Goal: Task Accomplishment & Management: Complete application form

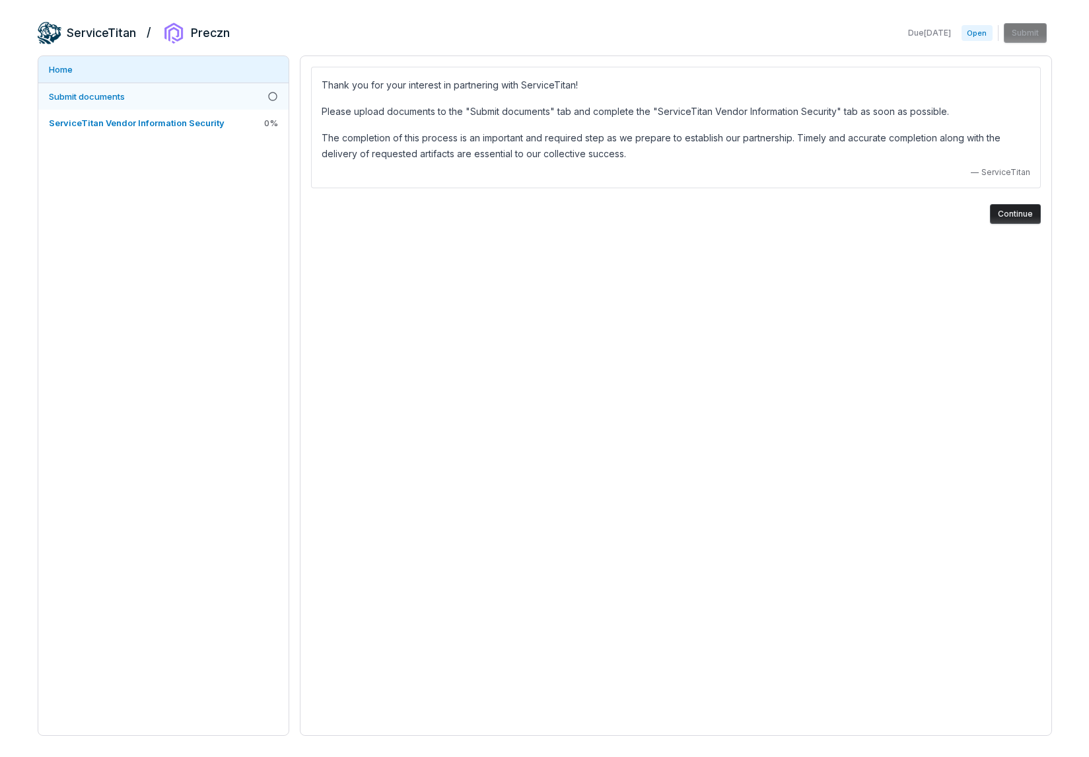
click at [124, 97] on span "Submit documents" at bounding box center [87, 96] width 76 height 11
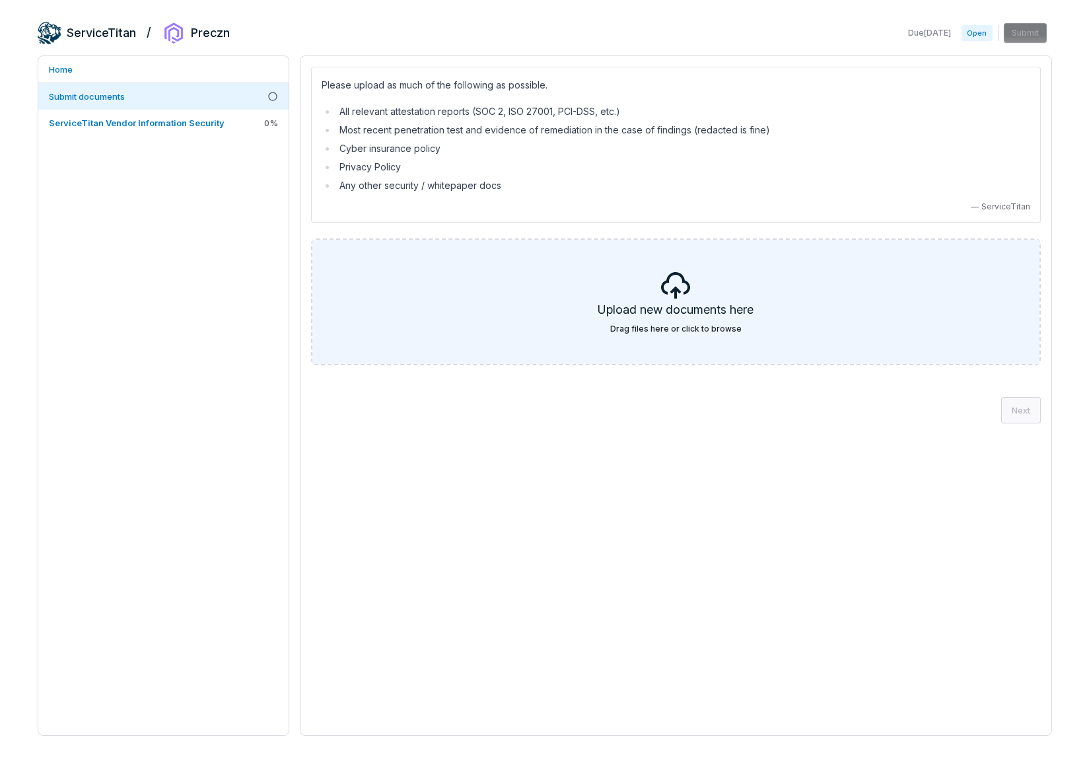
click at [662, 294] on icon at bounding box center [676, 285] width 32 height 32
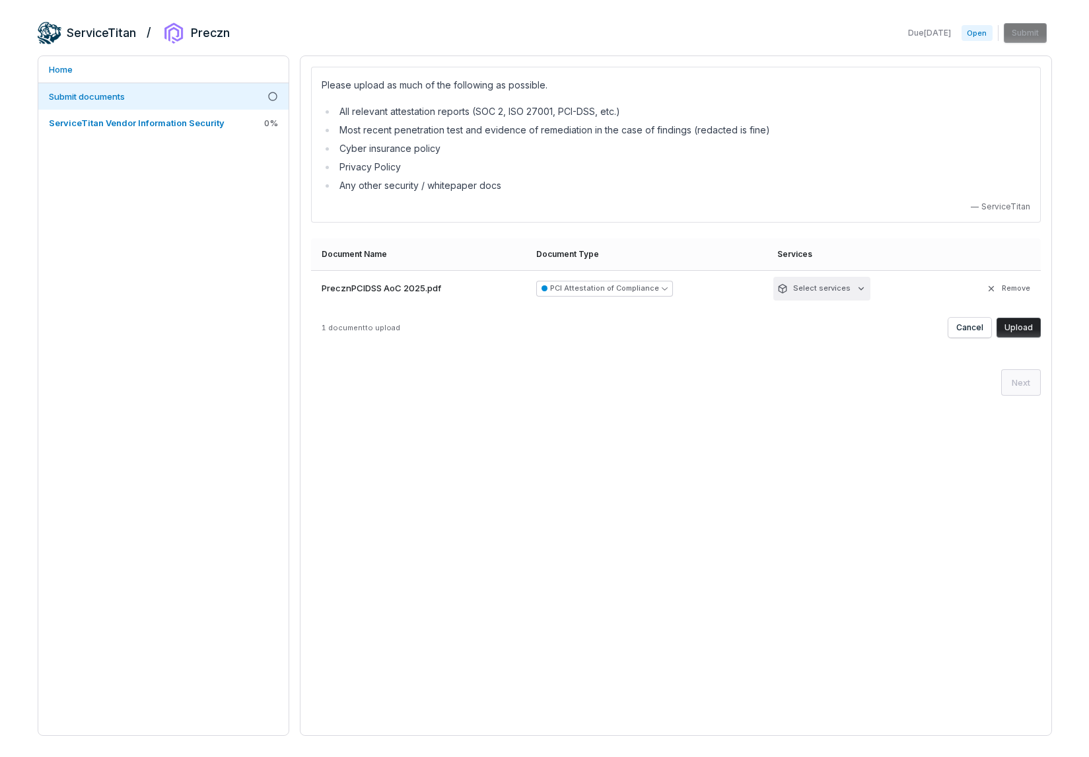
click at [841, 289] on html "ServiceTitan / Preczn Due [DATE] Open Submit Home Submit documents ServiceTitan…" at bounding box center [544, 428] width 1089 height 856
click at [914, 285] on html "ServiceTitan / Preczn Due [DATE] Open Submit Home Submit documents ServiceTitan…" at bounding box center [544, 428] width 1089 height 856
click at [725, 417] on div "Please upload as much of the following as possible. All relevant attestation re…" at bounding box center [676, 395] width 752 height 680
click at [353, 328] on span "1 document to upload" at bounding box center [361, 327] width 79 height 9
click at [794, 332] on div "1 document to upload Cancel Upload" at bounding box center [676, 328] width 730 height 20
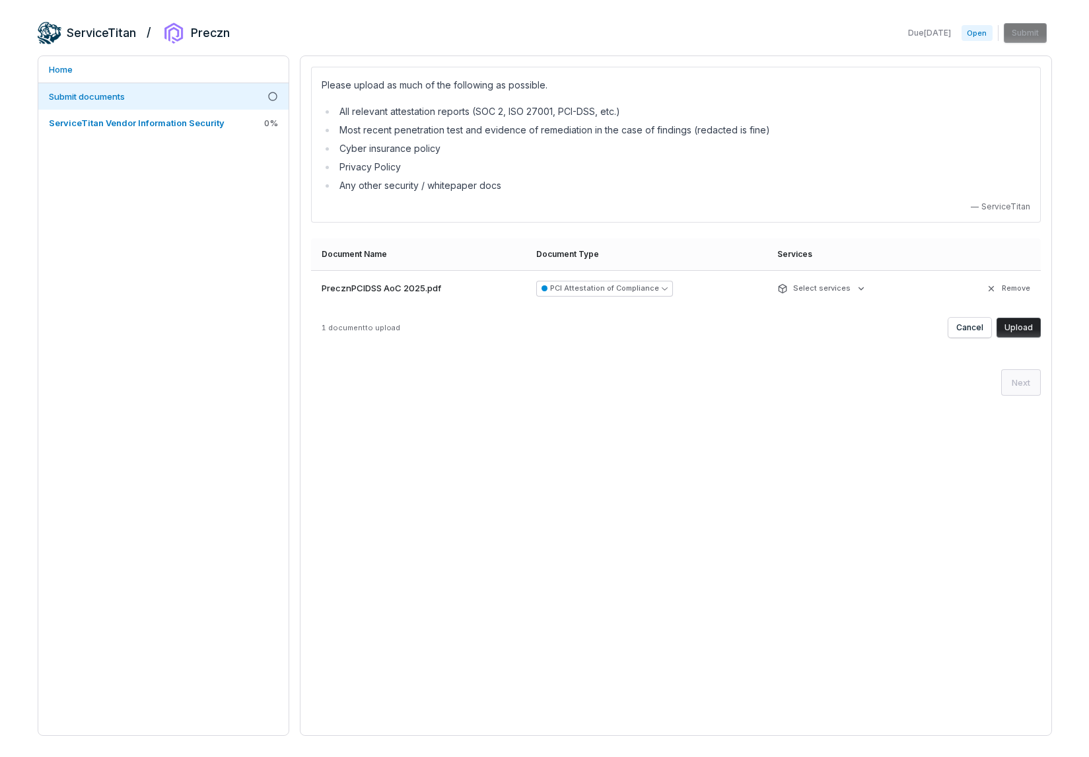
click at [1024, 323] on button "Upload" at bounding box center [1018, 328] width 44 height 20
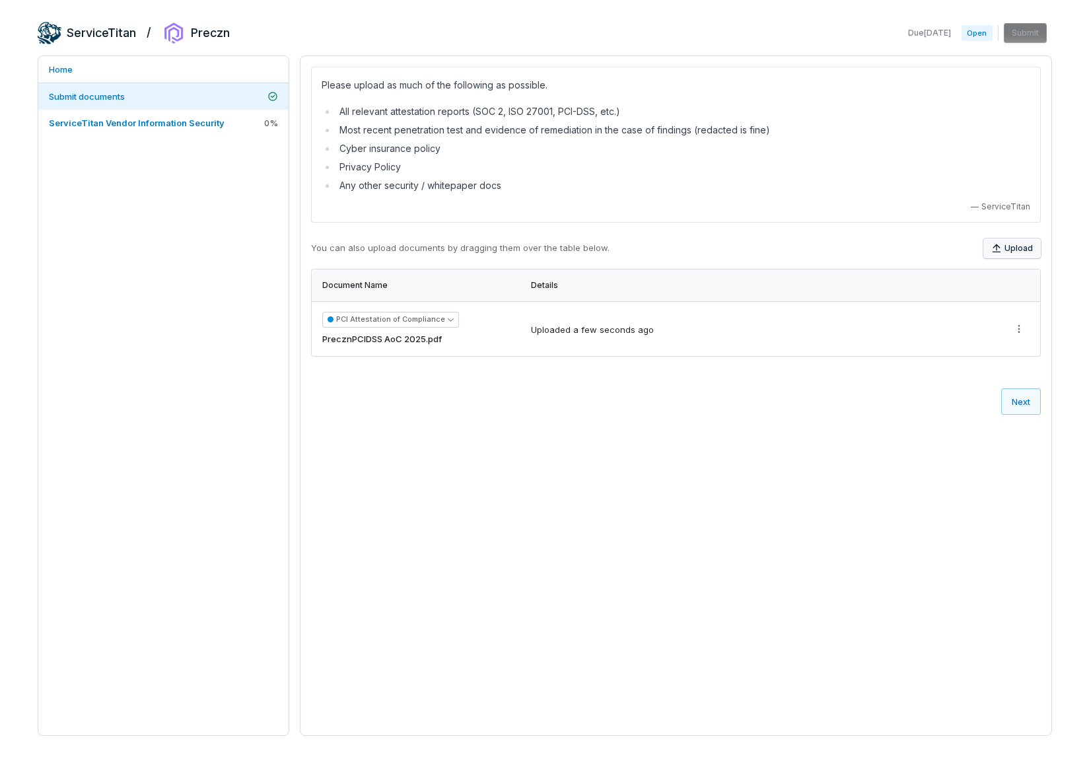
click at [1025, 242] on button "Upload" at bounding box center [1011, 248] width 57 height 20
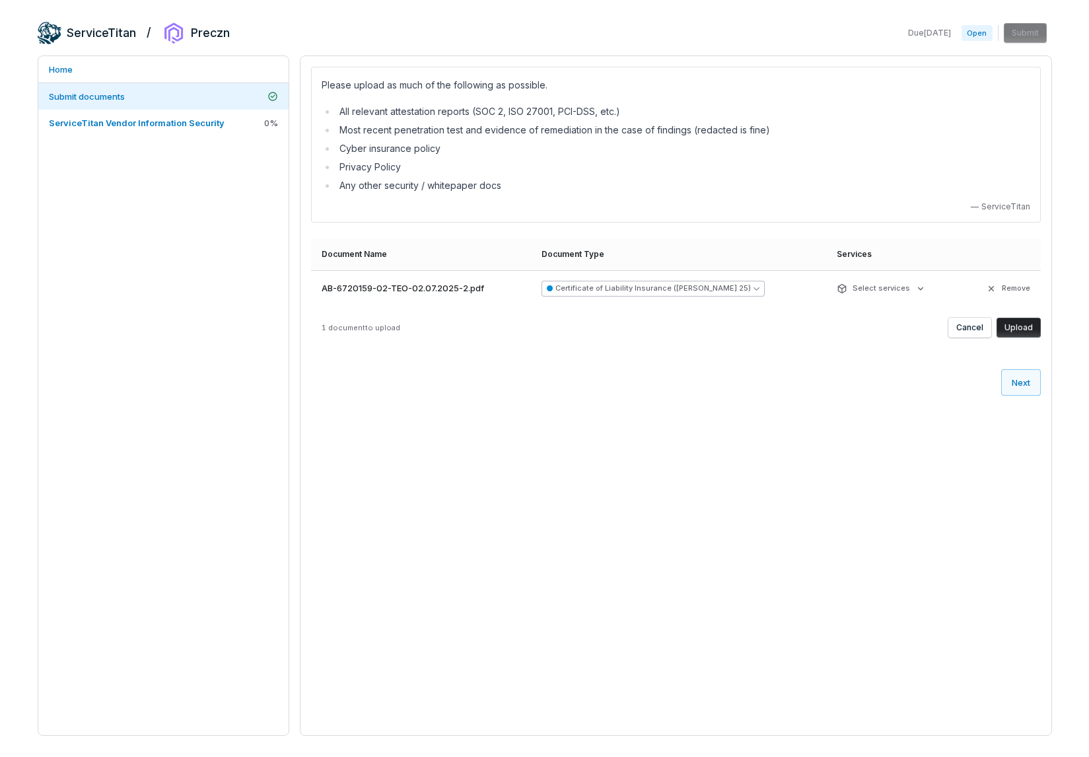
click at [753, 289] on icon "button" at bounding box center [756, 288] width 6 height 3
type input "*"
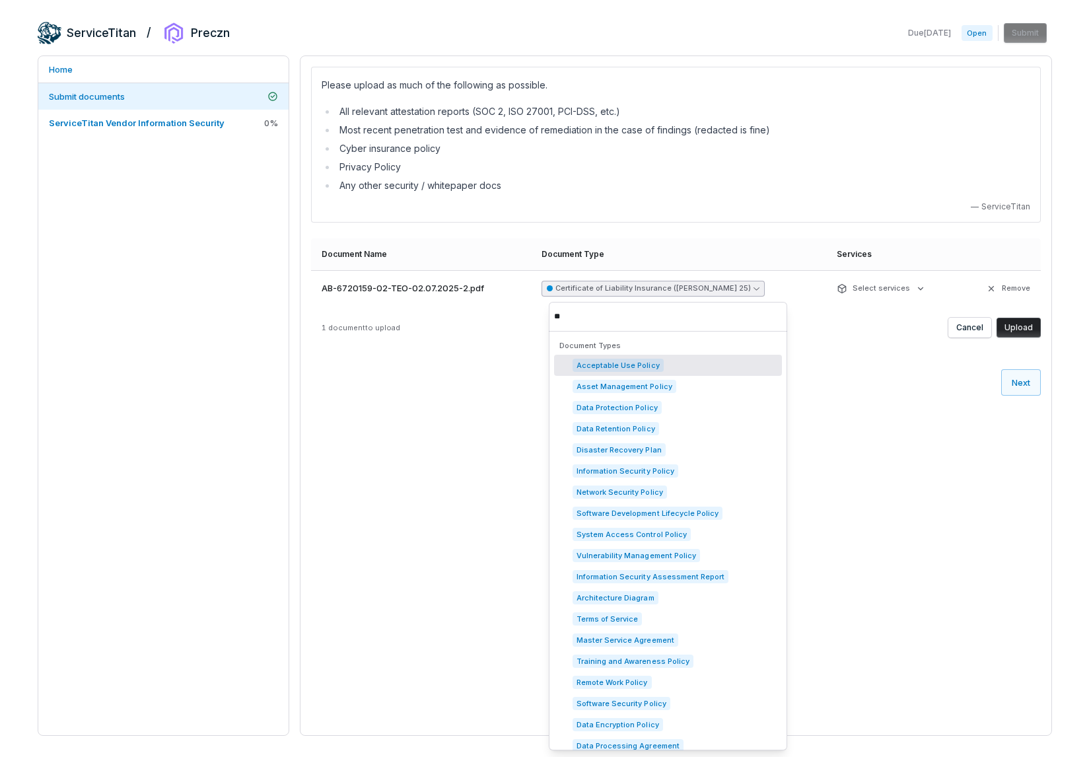
type input "*"
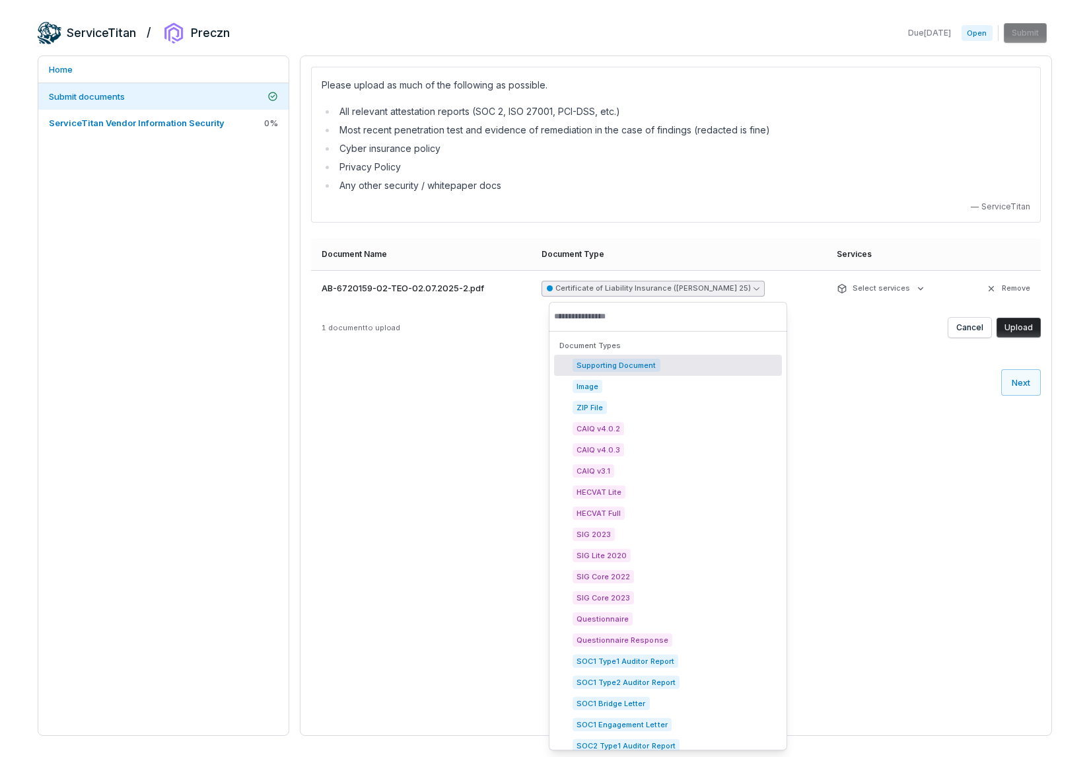
click at [846, 430] on div "Please upload as much of the following as possible. All relevant attestation re…" at bounding box center [676, 395] width 752 height 680
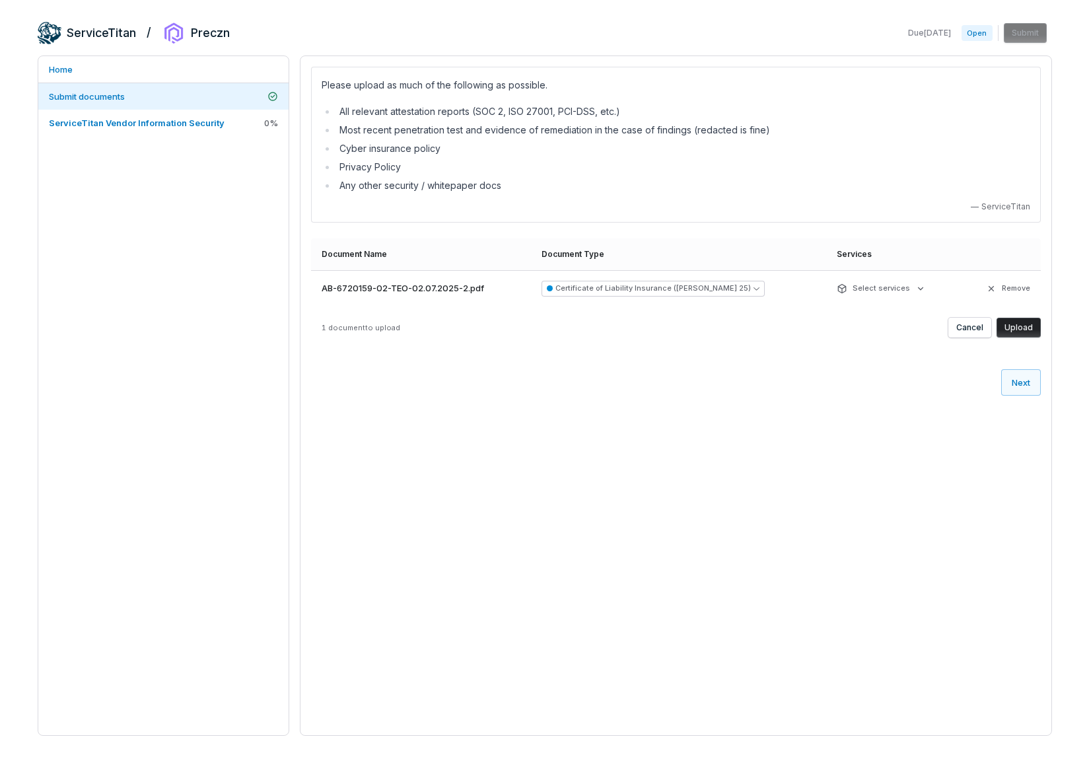
click at [1025, 324] on button "Upload" at bounding box center [1018, 328] width 44 height 20
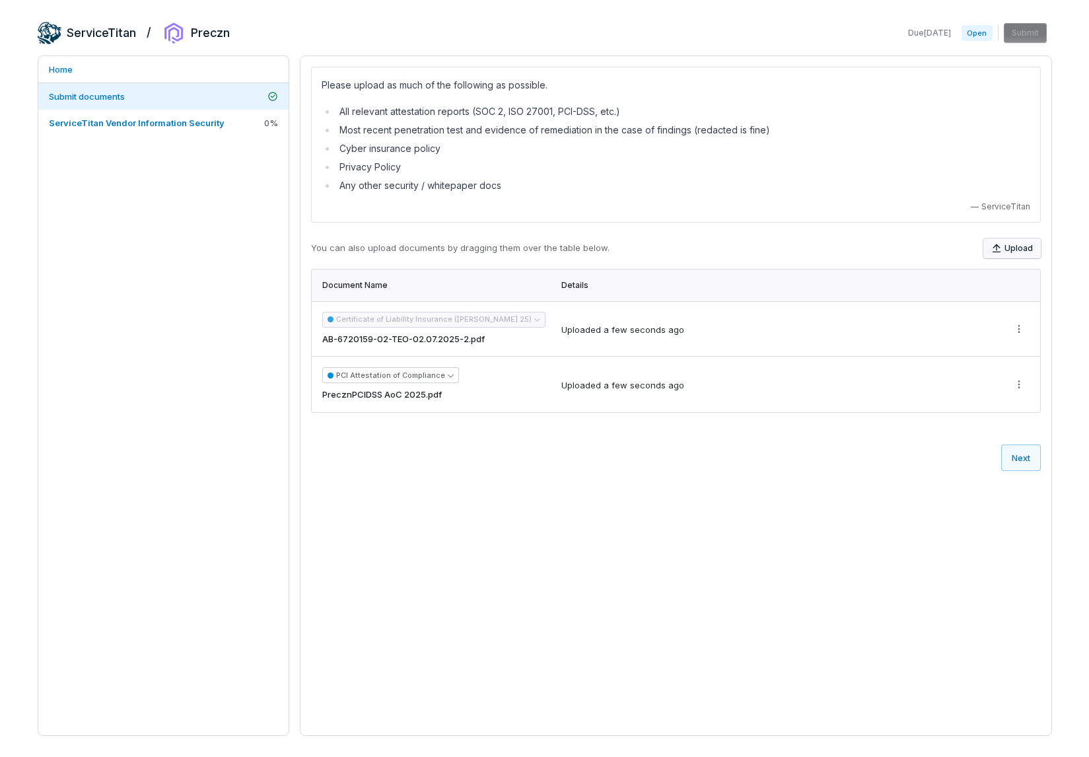
click at [1019, 245] on button "Upload" at bounding box center [1011, 248] width 57 height 20
click at [1010, 258] on button "Upload" at bounding box center [1011, 248] width 57 height 20
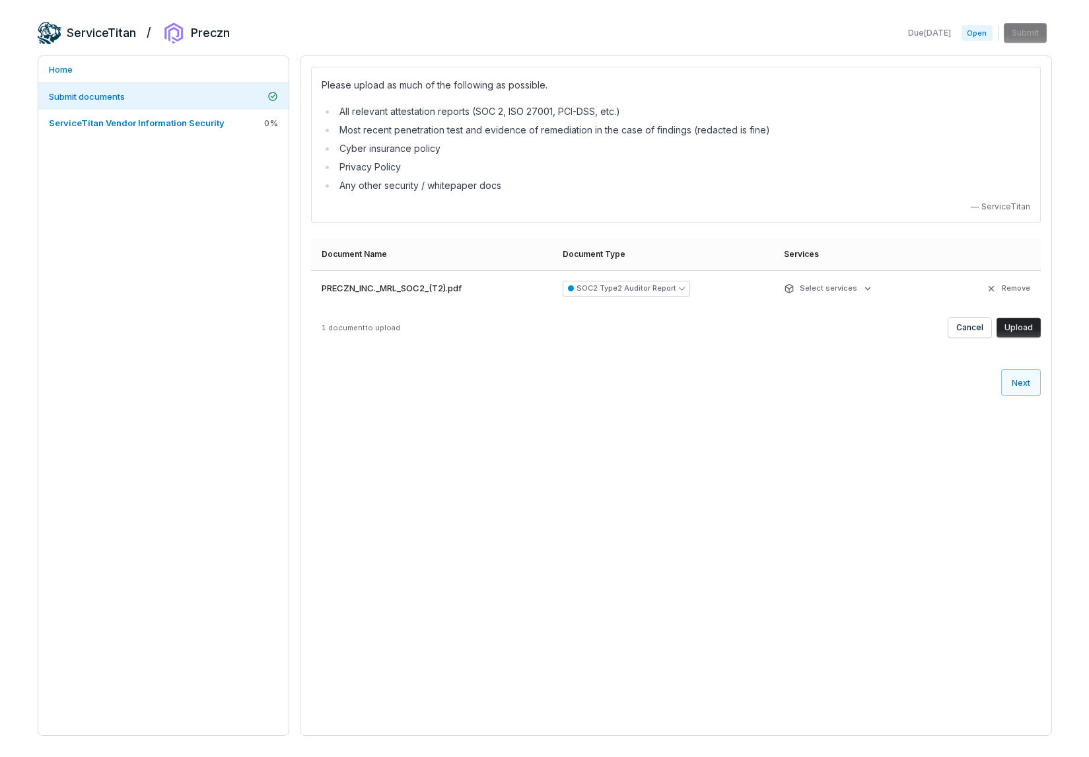
click at [1017, 329] on button "Upload" at bounding box center [1018, 328] width 44 height 20
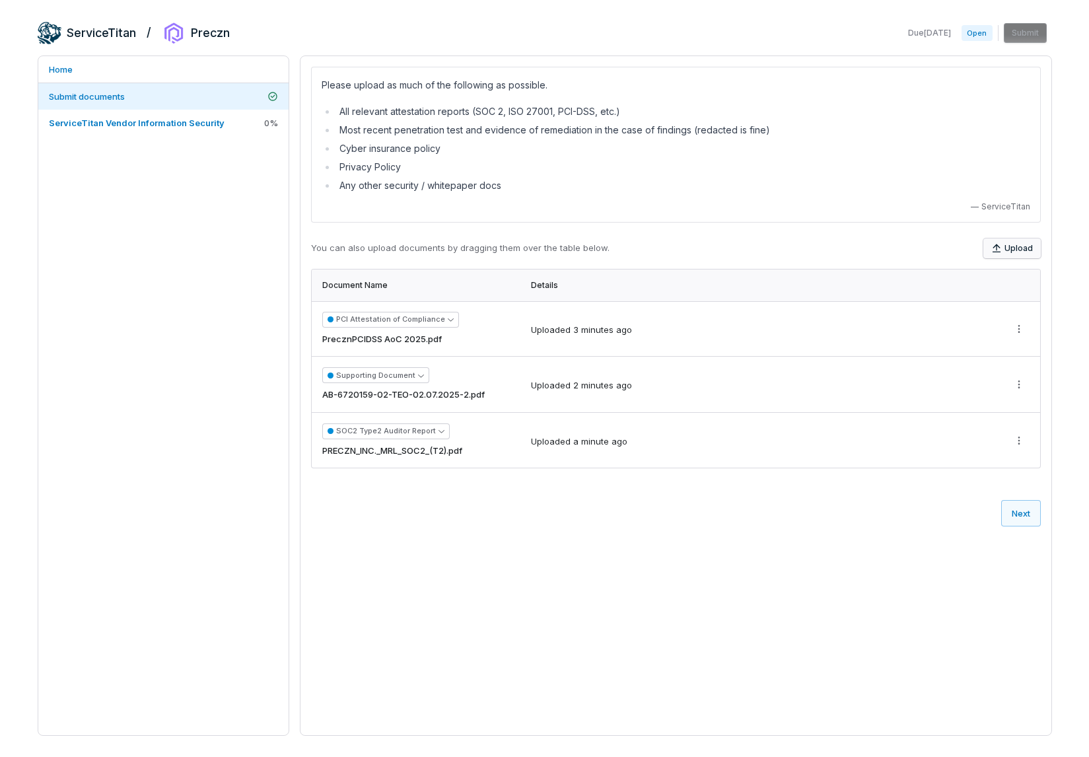
click at [1021, 244] on button "Upload" at bounding box center [1011, 248] width 57 height 20
click at [1025, 236] on div "Please upload as much of the following as possible. All relevant attestation re…" at bounding box center [676, 267] width 730 height 401
click at [1016, 241] on button "Upload" at bounding box center [1011, 248] width 57 height 20
click at [1013, 246] on button "Upload" at bounding box center [1011, 248] width 57 height 20
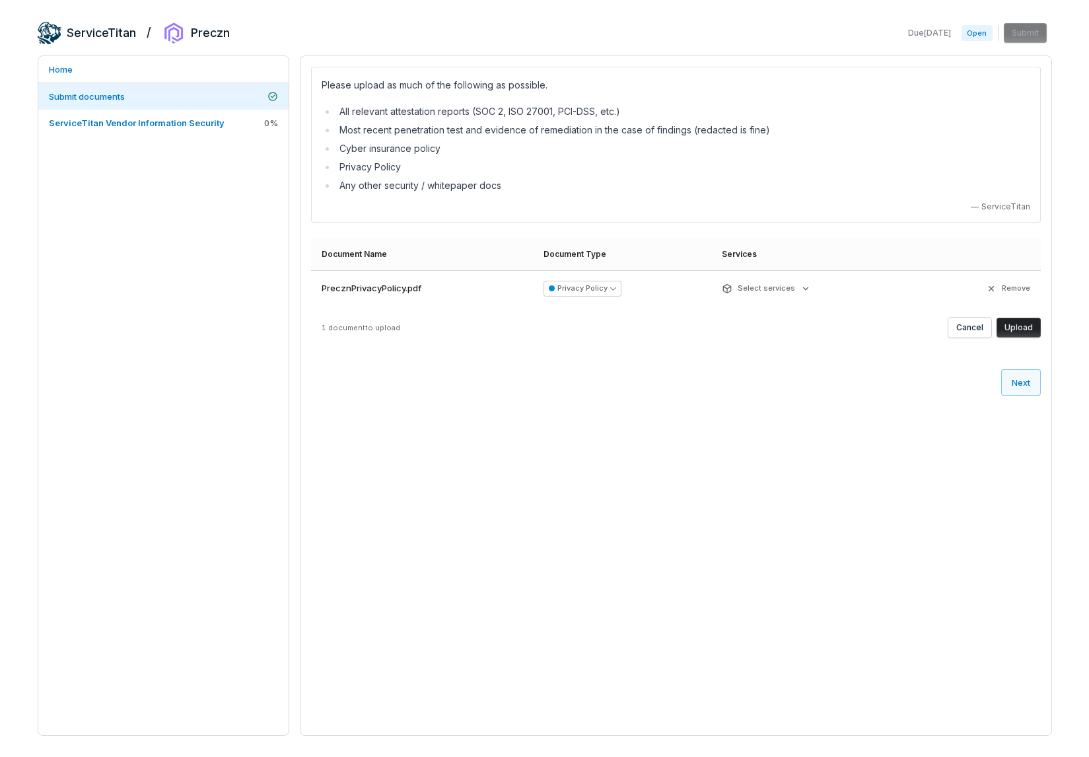
click at [1019, 330] on button "Upload" at bounding box center [1018, 328] width 44 height 20
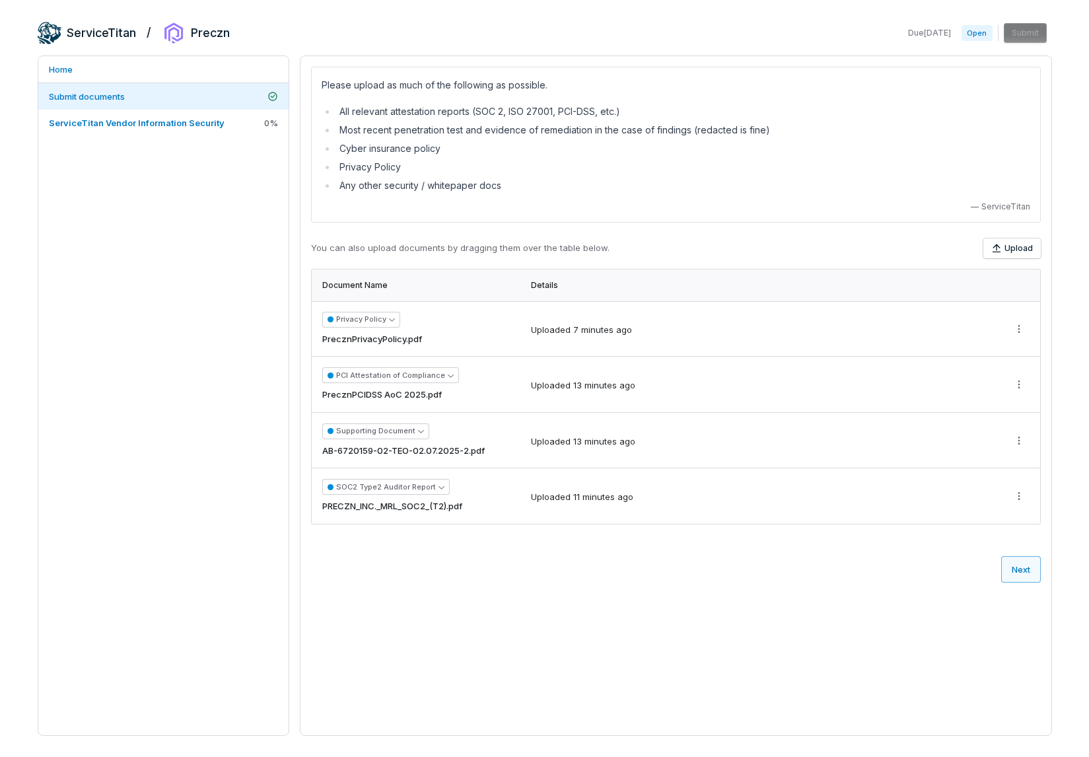
click at [1026, 560] on button "Next" at bounding box center [1021, 569] width 40 height 26
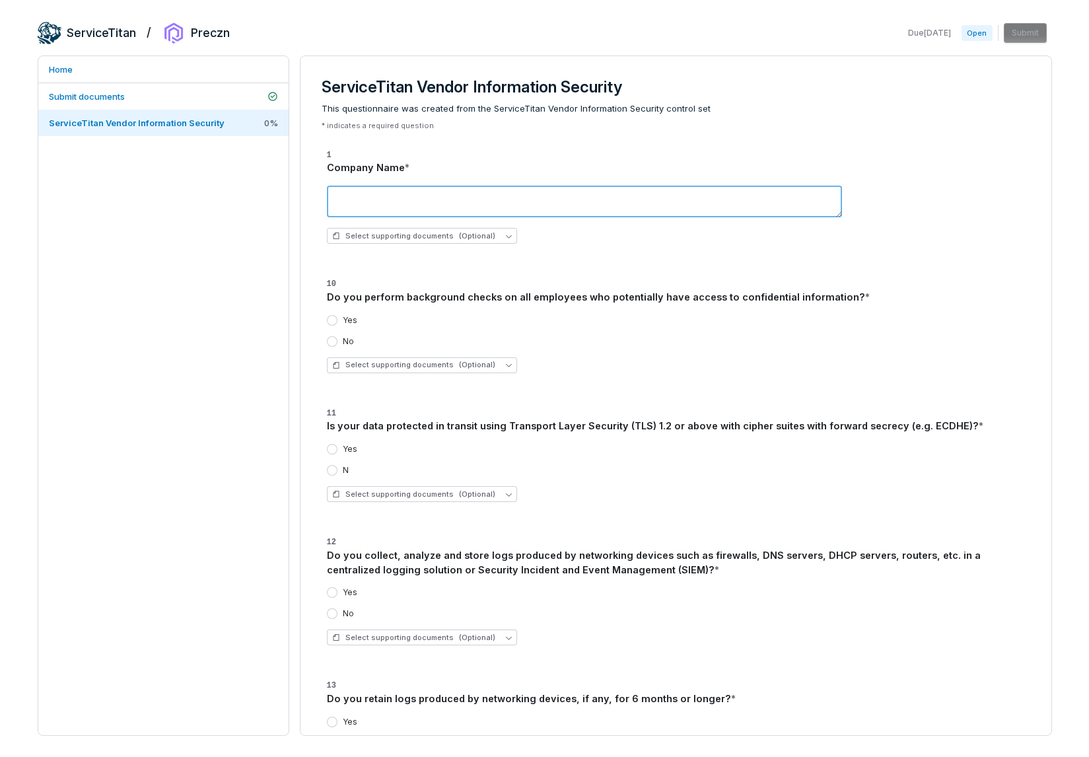
click at [619, 193] on textarea at bounding box center [584, 202] width 515 height 32
click at [492, 232] on button "Select supporting documents (Optional)" at bounding box center [422, 236] width 190 height 16
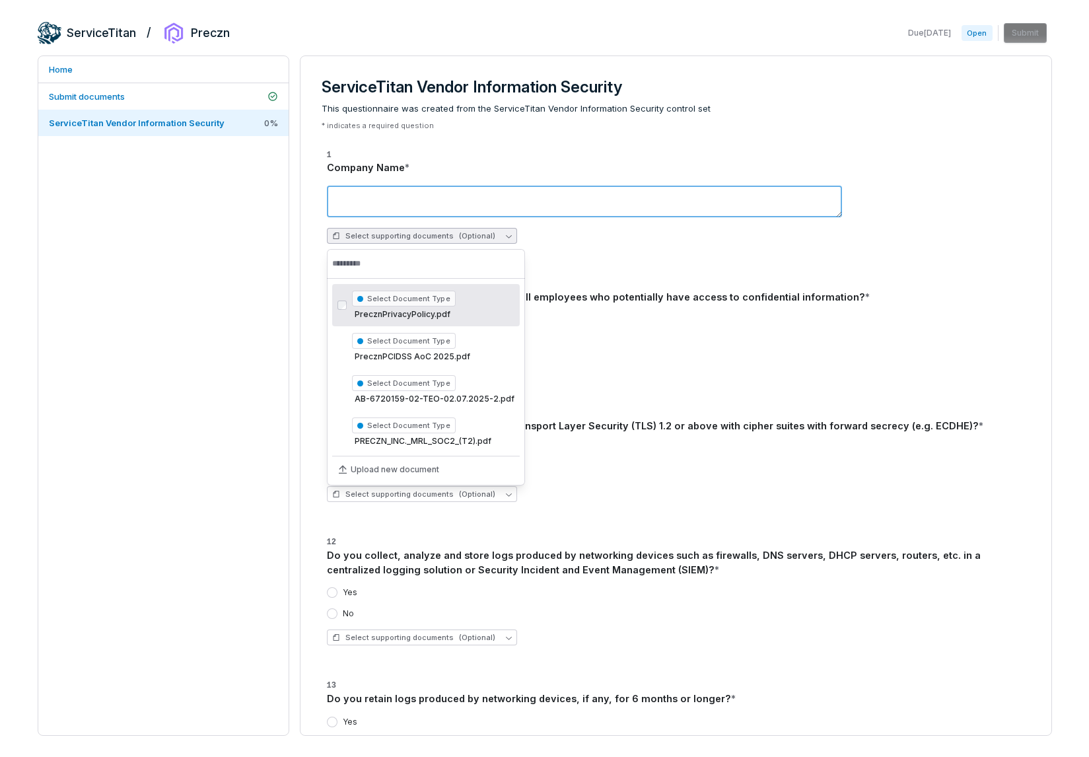
click at [551, 205] on textarea at bounding box center [584, 202] width 515 height 32
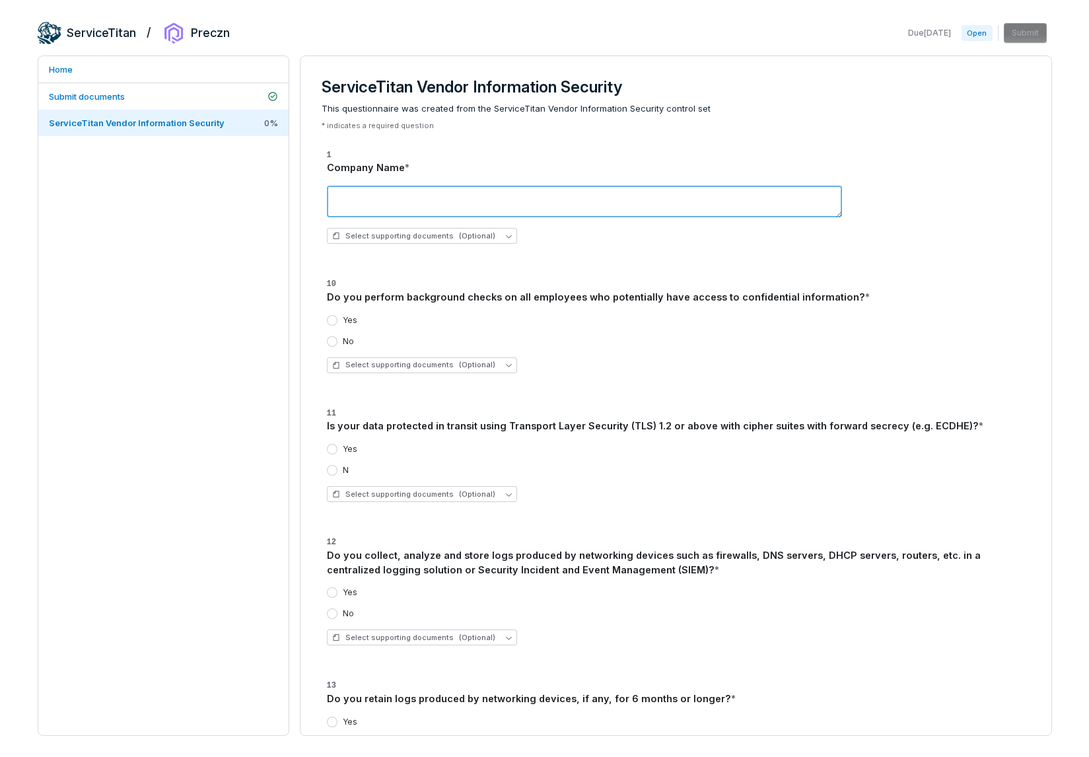
type textarea "*"
type textarea "**********"
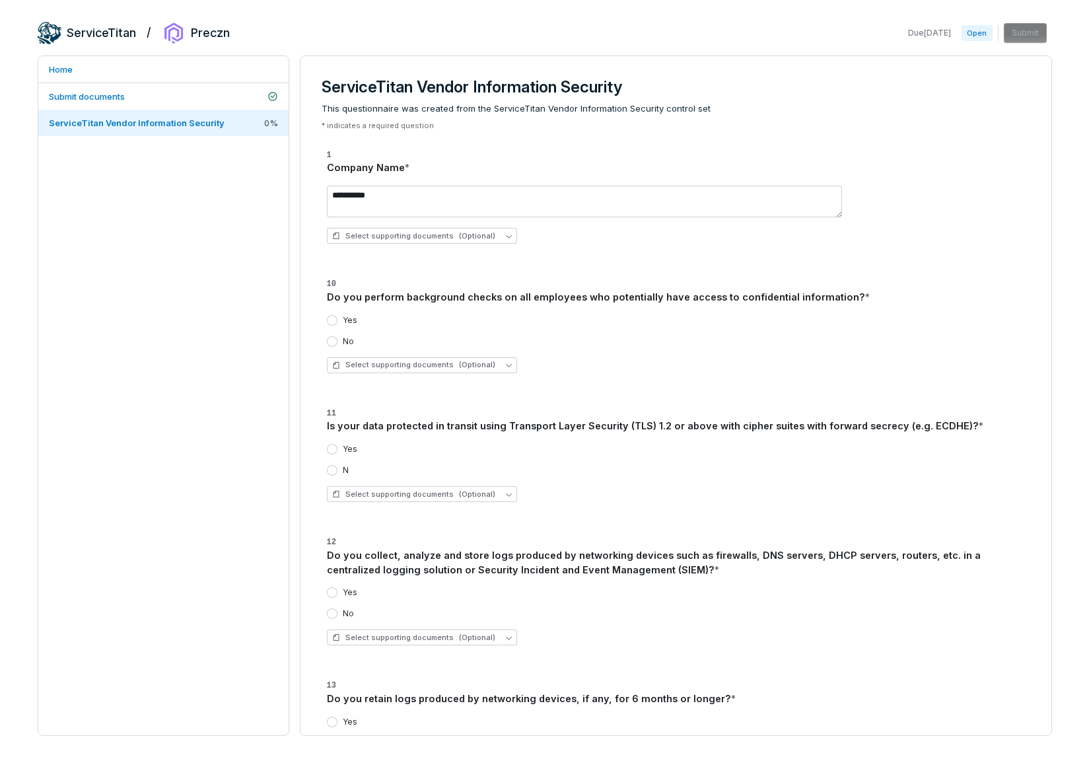
click at [343, 318] on label "Yes" at bounding box center [350, 320] width 15 height 11
click at [337, 318] on button "Yes" at bounding box center [332, 320] width 11 height 11
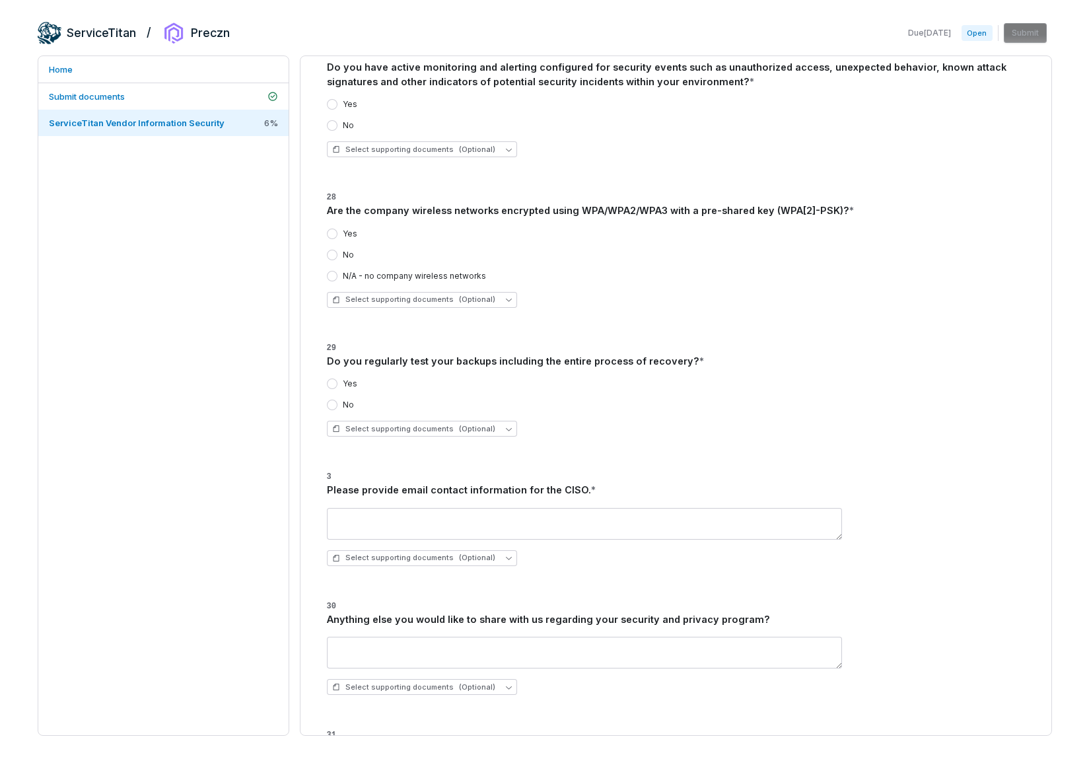
scroll to position [3706, 0]
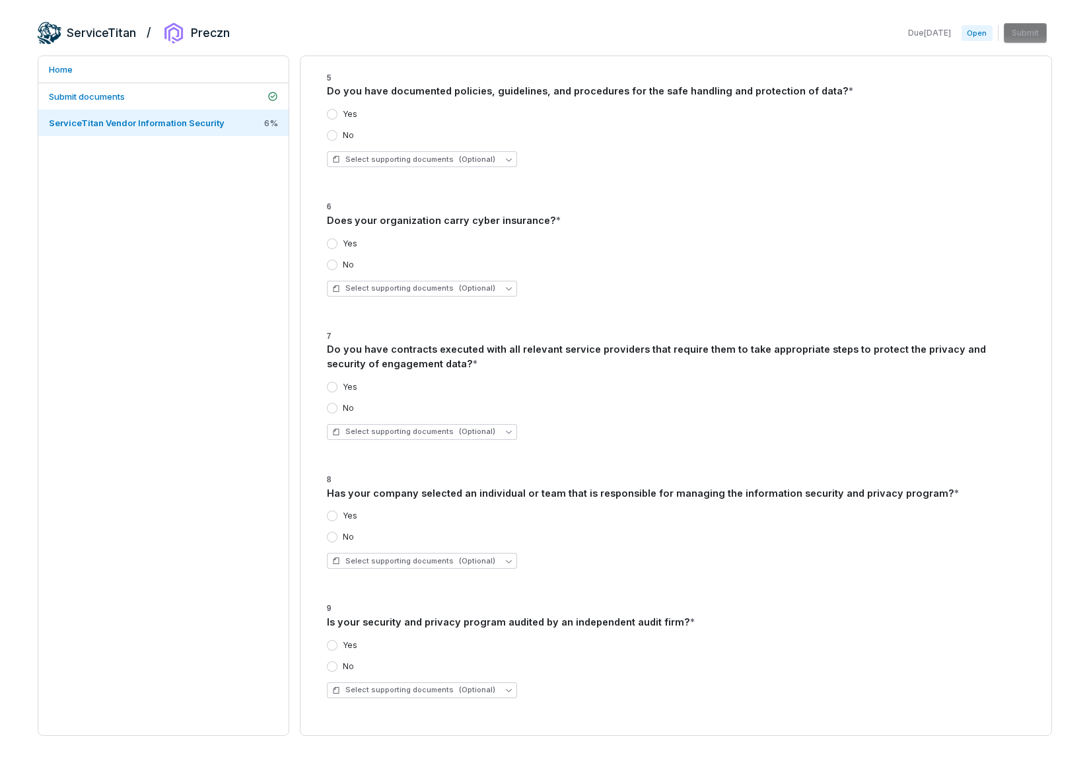
click at [347, 646] on label "Yes" at bounding box center [350, 645] width 15 height 11
click at [337, 646] on button "Yes" at bounding box center [332, 645] width 11 height 11
click at [339, 516] on div "Yes" at bounding box center [342, 515] width 30 height 11
click at [330, 516] on button "Yes" at bounding box center [332, 515] width 11 height 11
click at [337, 388] on button "Yes" at bounding box center [332, 387] width 11 height 11
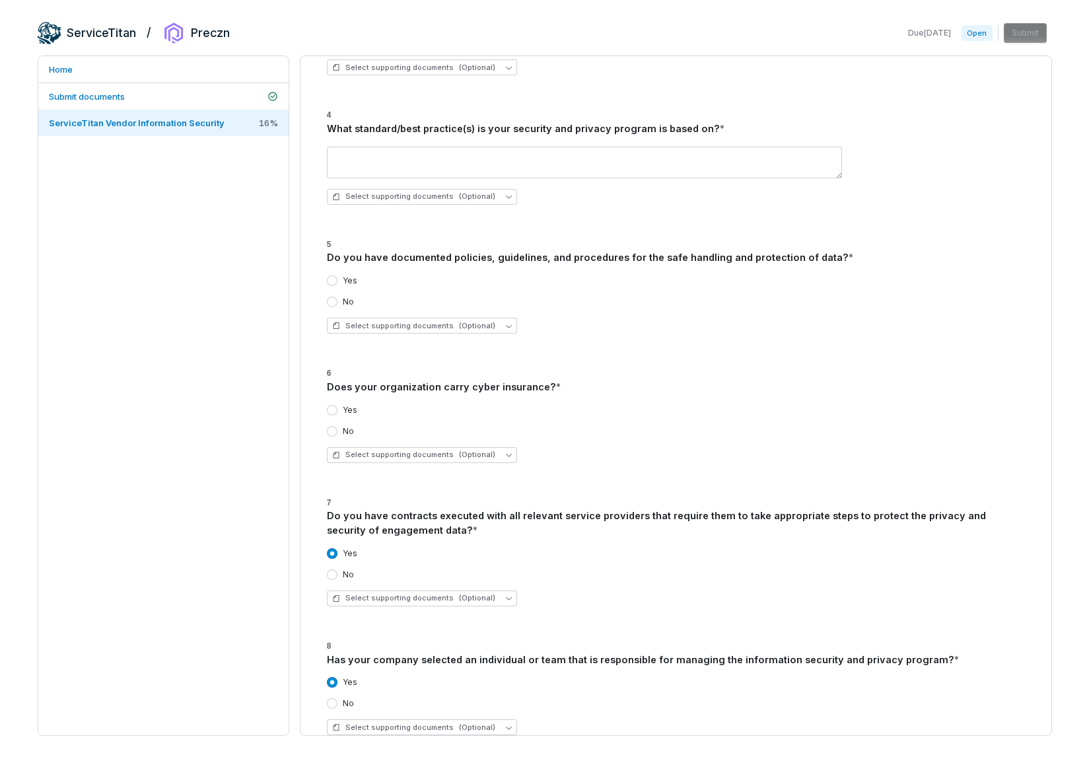
scroll to position [3528, 0]
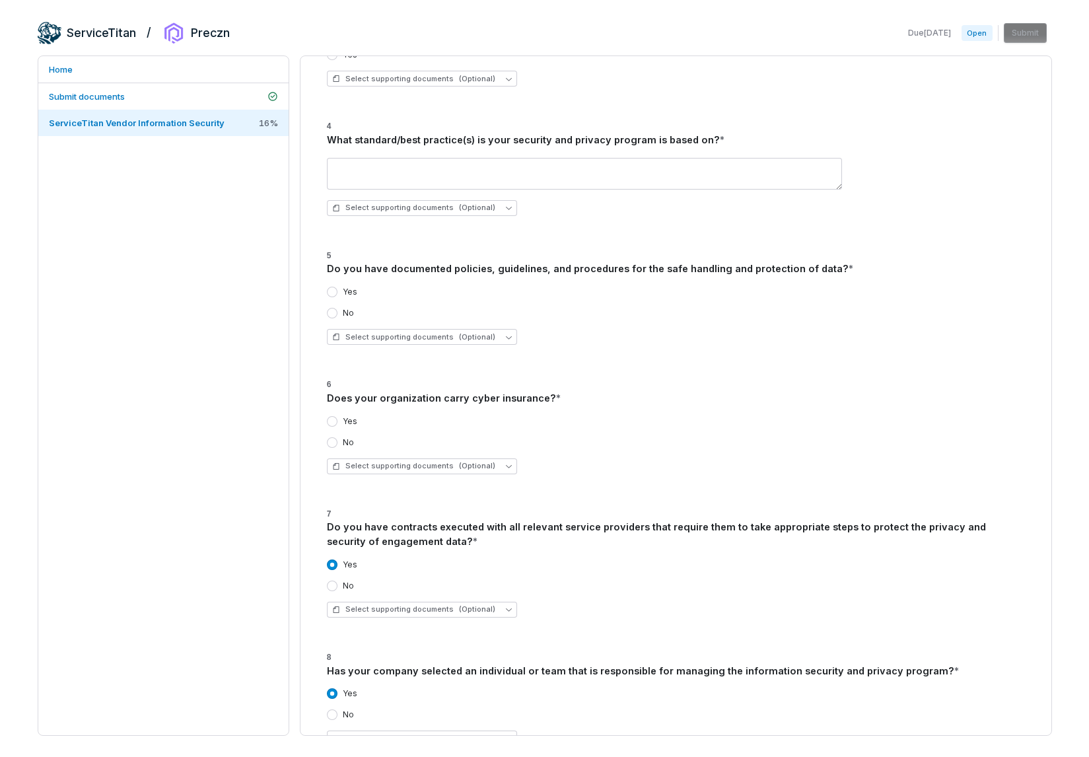
click at [330, 421] on button "Yes" at bounding box center [332, 421] width 11 height 11
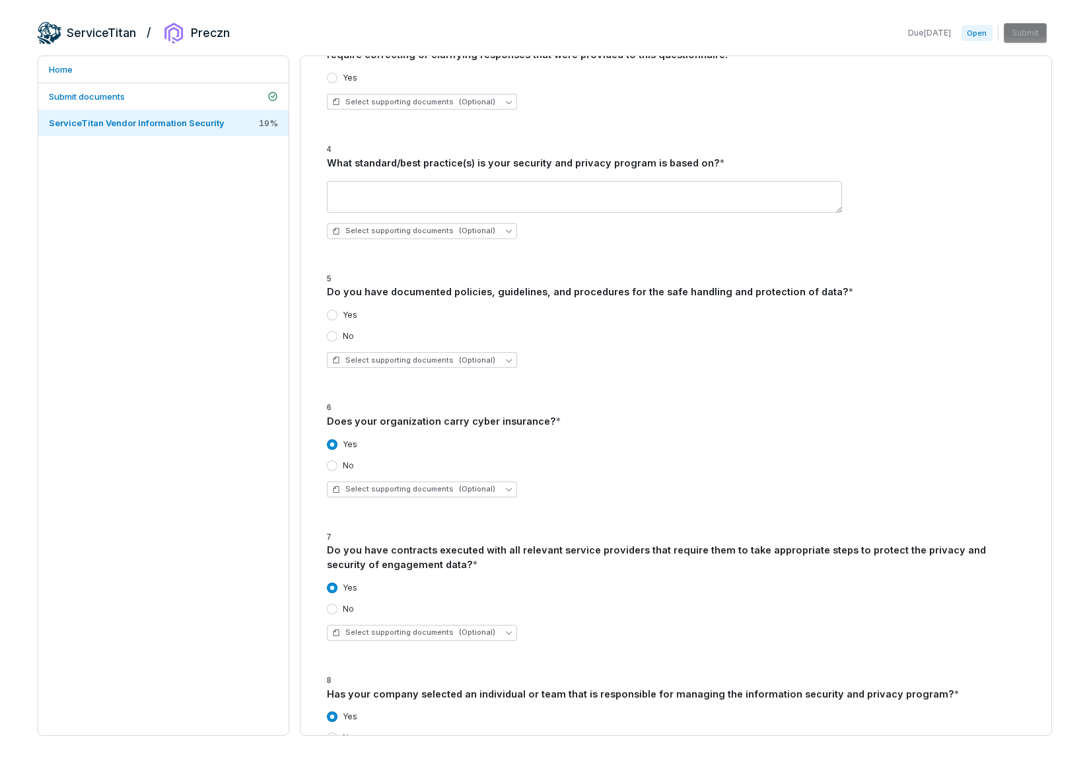
scroll to position [3500, 0]
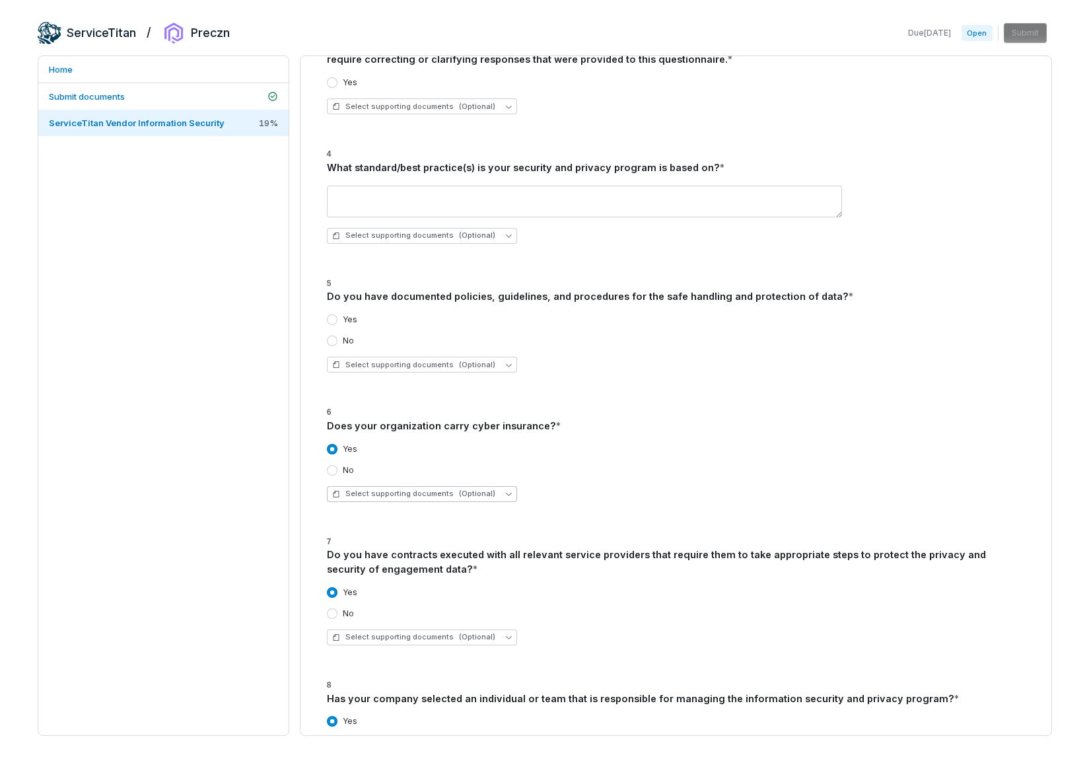
click at [496, 498] on button "Select supporting documents (Optional)" at bounding box center [422, 494] width 190 height 16
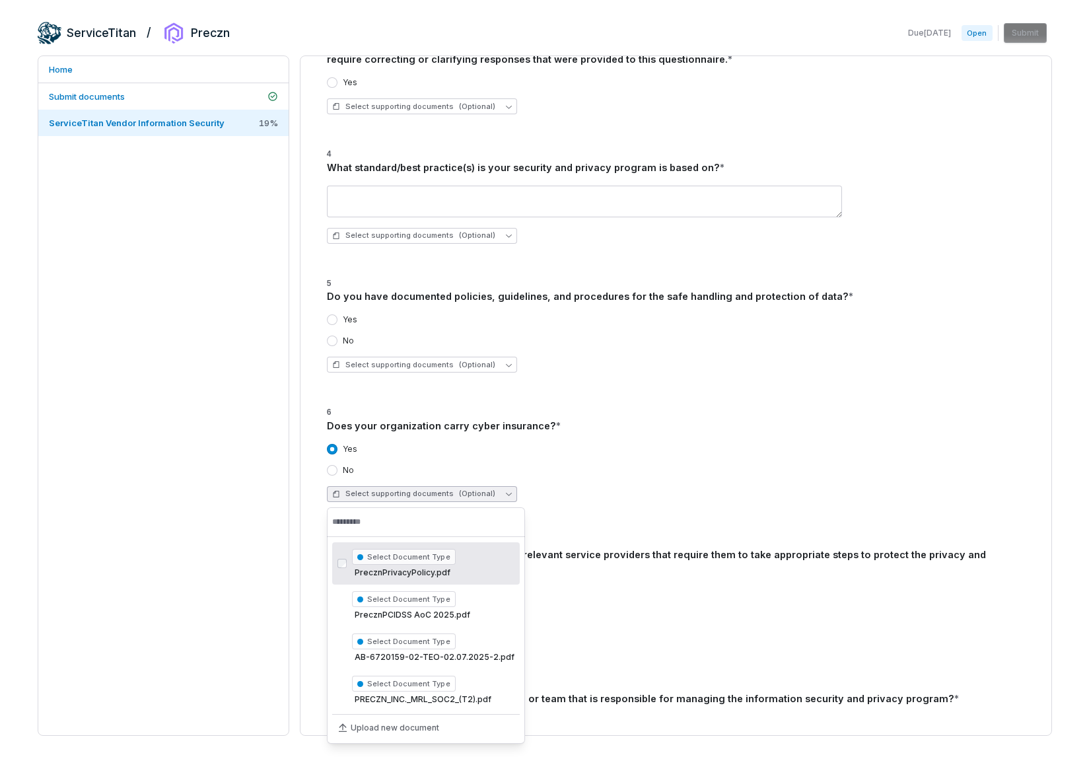
click at [496, 498] on button "Select supporting documents (Optional)" at bounding box center [422, 494] width 190 height 16
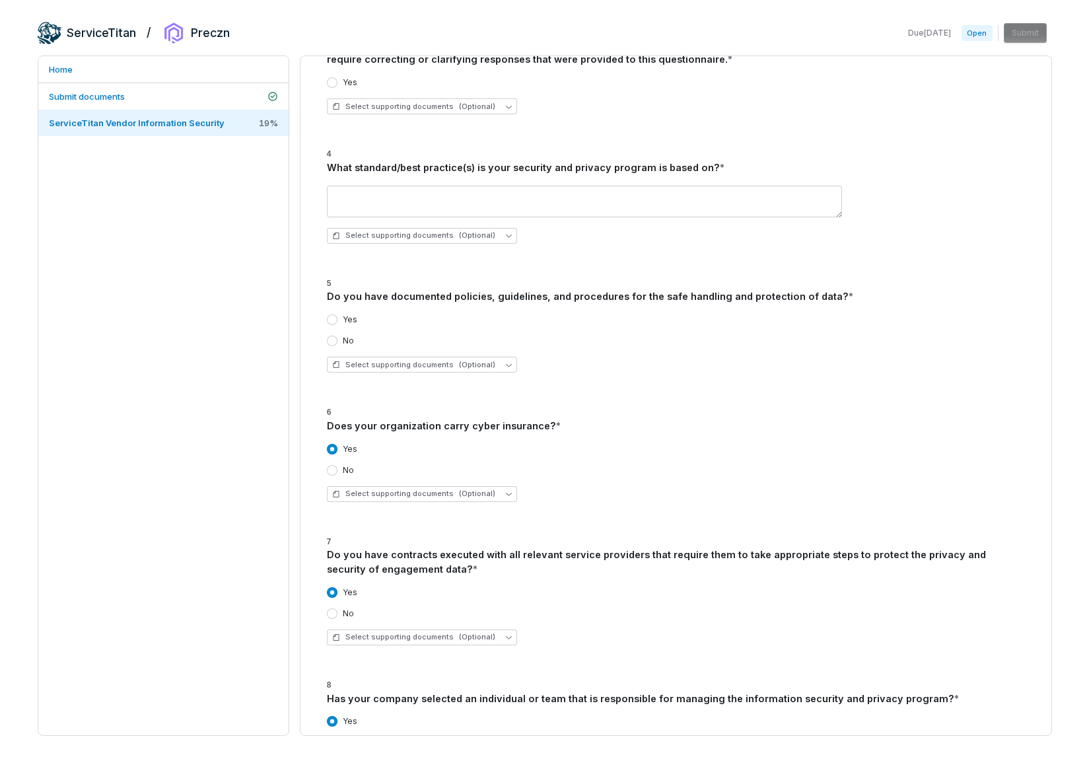
click at [549, 484] on div "Yes No Select supporting documents (Optional)" at bounding box center [676, 472] width 698 height 79
click at [338, 325] on div "Yes No" at bounding box center [676, 330] width 698 height 32
click at [328, 321] on button "Yes" at bounding box center [332, 319] width 11 height 11
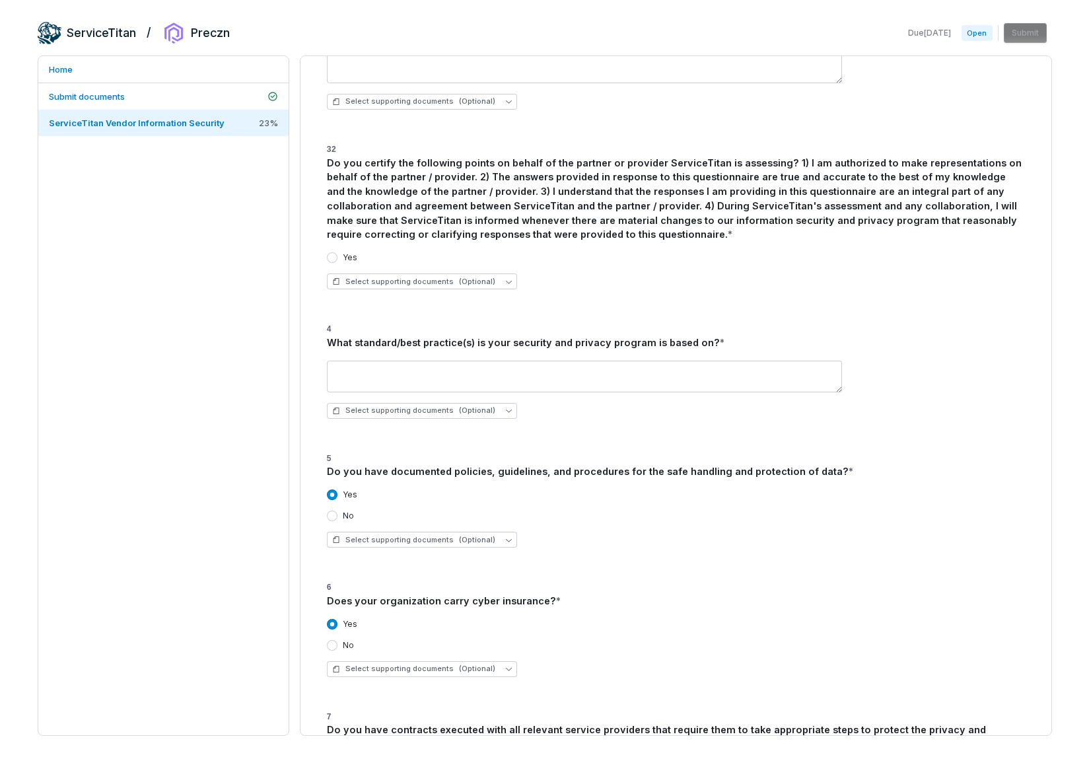
scroll to position [3320, 0]
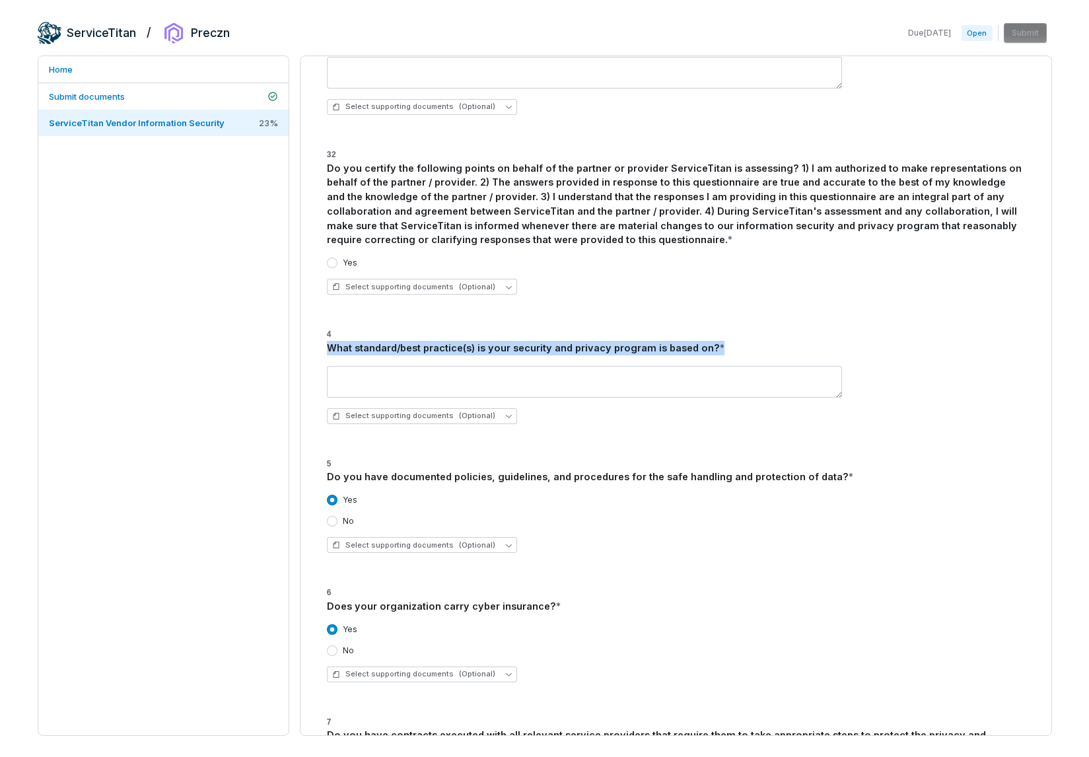
drag, startPoint x: 717, startPoint y: 352, endPoint x: 316, endPoint y: 344, distance: 401.6
copy div "What standard/best practice(s) is your security and privacy program is based on…"
click at [374, 377] on textarea at bounding box center [584, 382] width 515 height 32
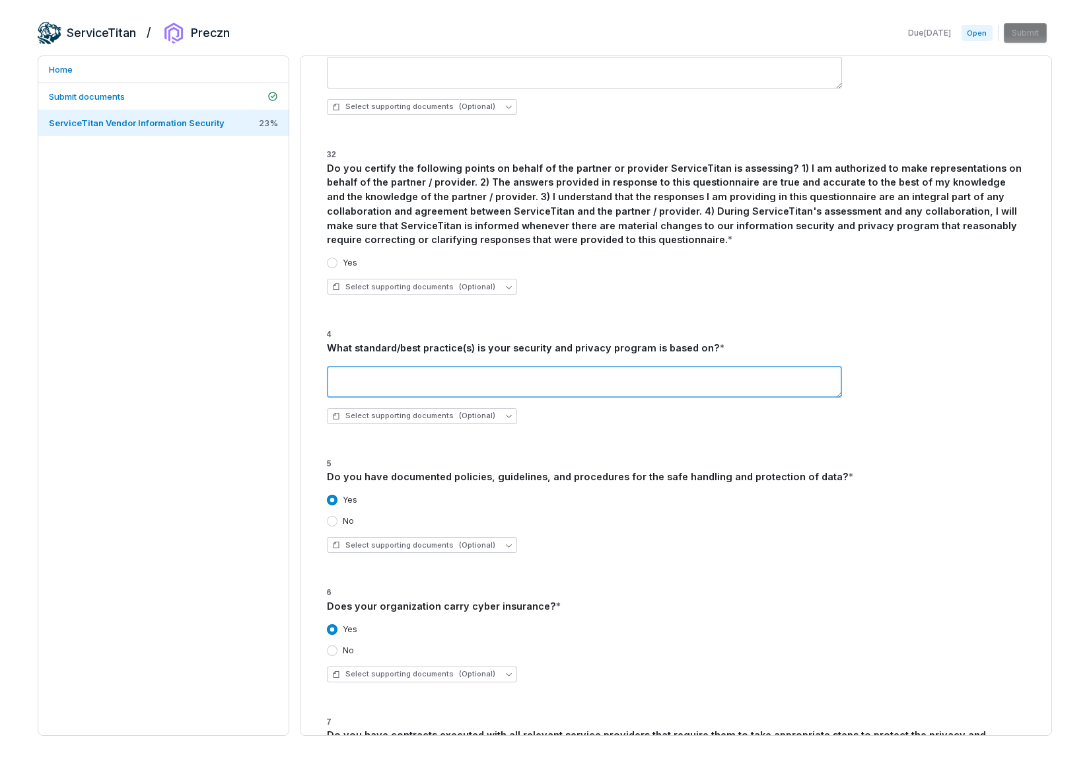
paste textarea "**********"
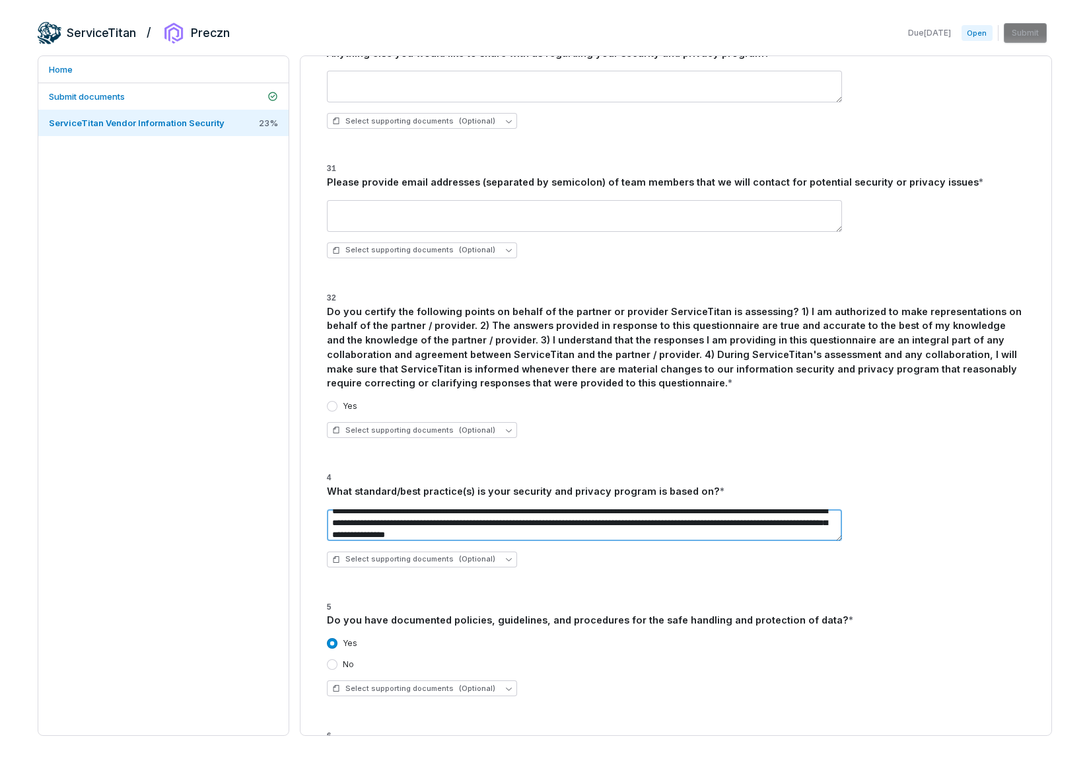
scroll to position [3174, 0]
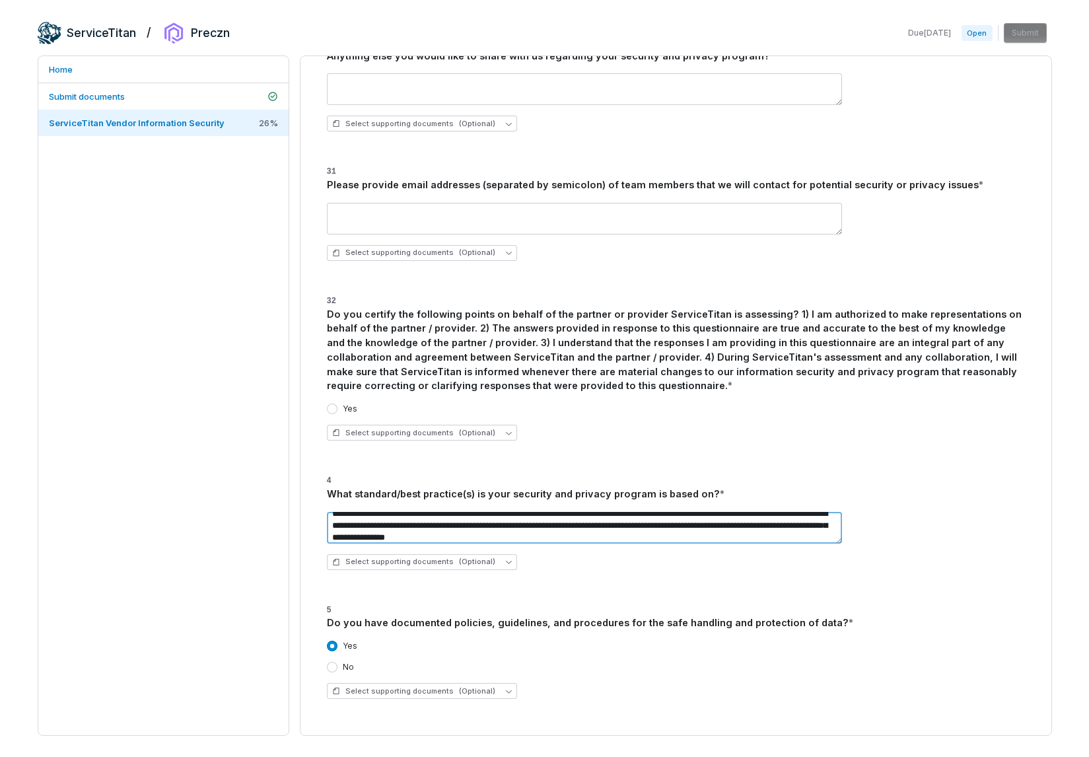
type textarea "**********"
click at [335, 409] on button "Yes" at bounding box center [332, 408] width 11 height 11
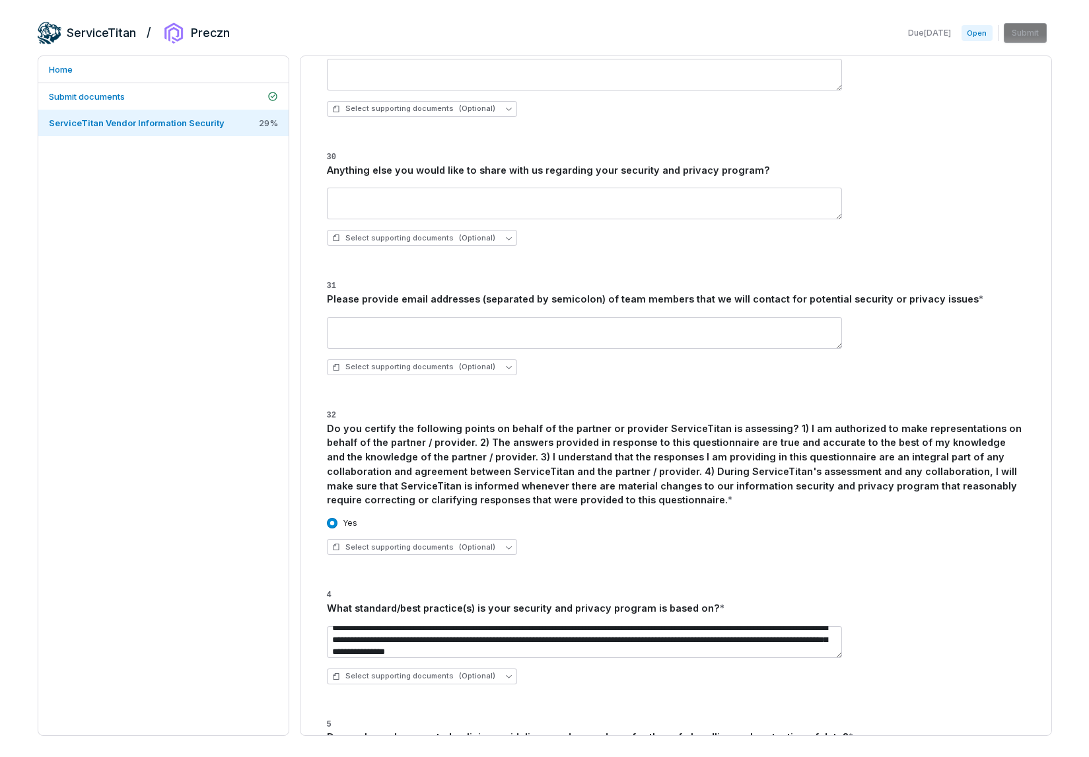
scroll to position [3051, 0]
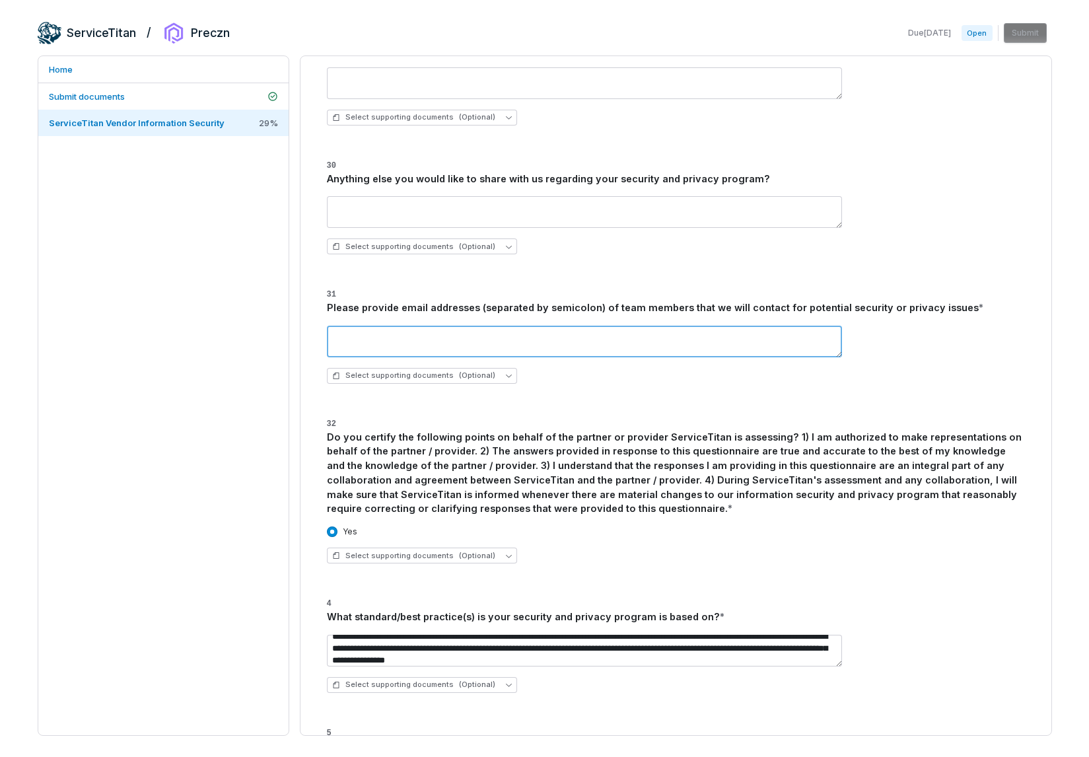
click at [618, 330] on textarea at bounding box center [584, 342] width 515 height 32
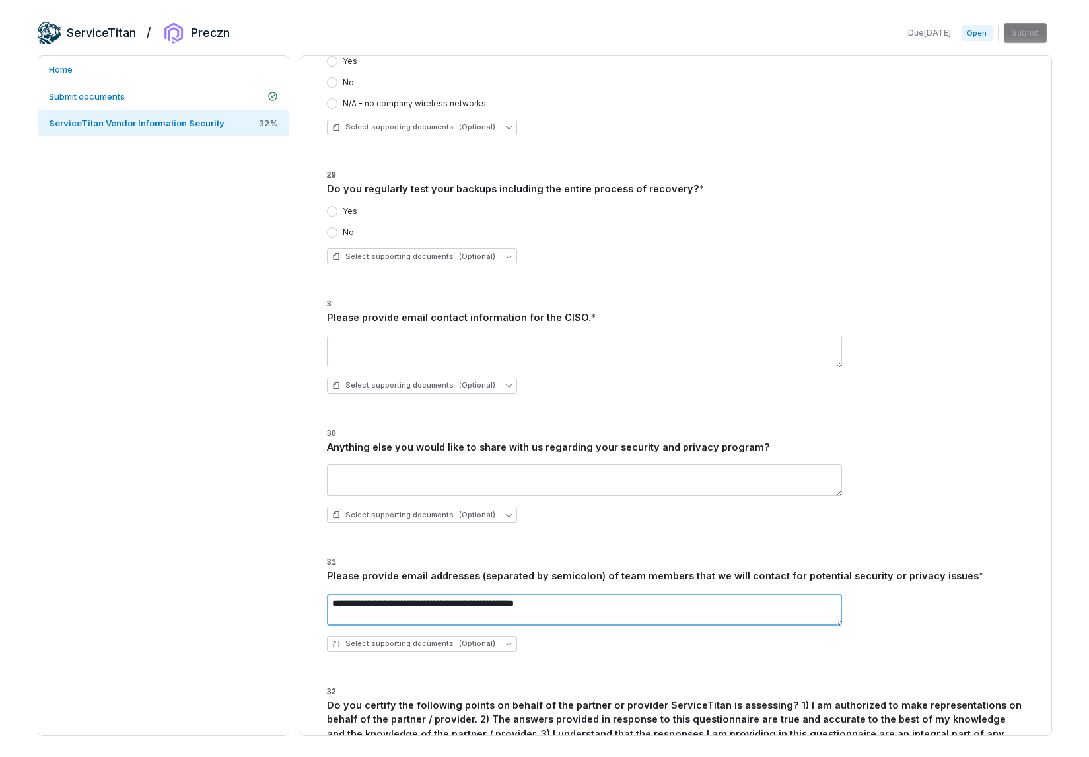
scroll to position [2779, 0]
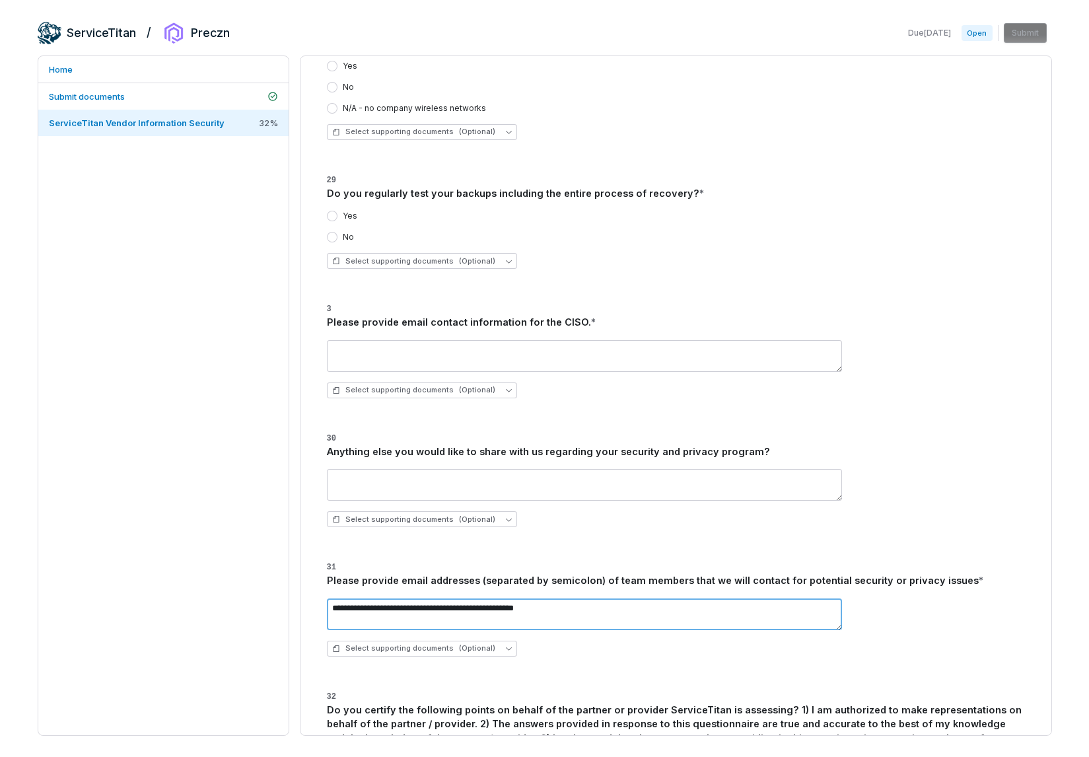
type textarea "**********"
click at [347, 217] on label "Yes" at bounding box center [350, 216] width 15 height 11
click at [337, 217] on button "Yes" at bounding box center [332, 216] width 11 height 11
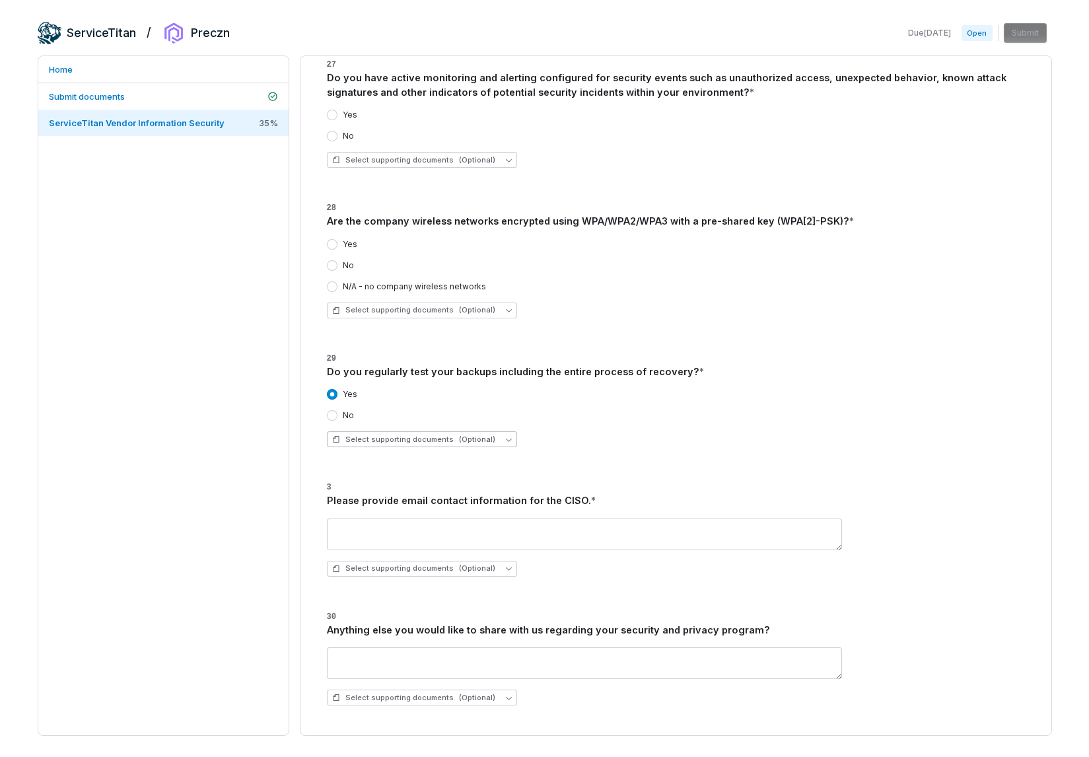
scroll to position [2591, 0]
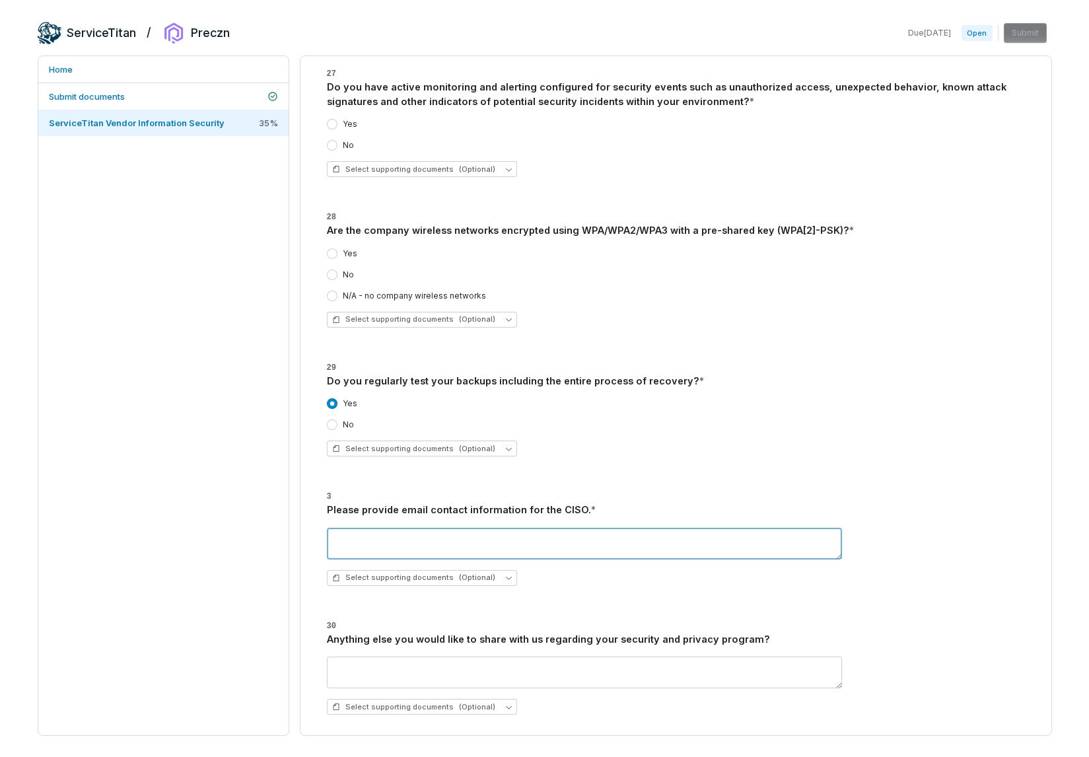
click at [461, 551] on textarea at bounding box center [584, 544] width 515 height 32
type textarea "*"
type textarea "**********"
click at [685, 443] on div "Select supporting documents (Optional)" at bounding box center [676, 448] width 698 height 16
click at [430, 282] on div "Yes No N/A - no company wireless networks" at bounding box center [676, 274] width 698 height 53
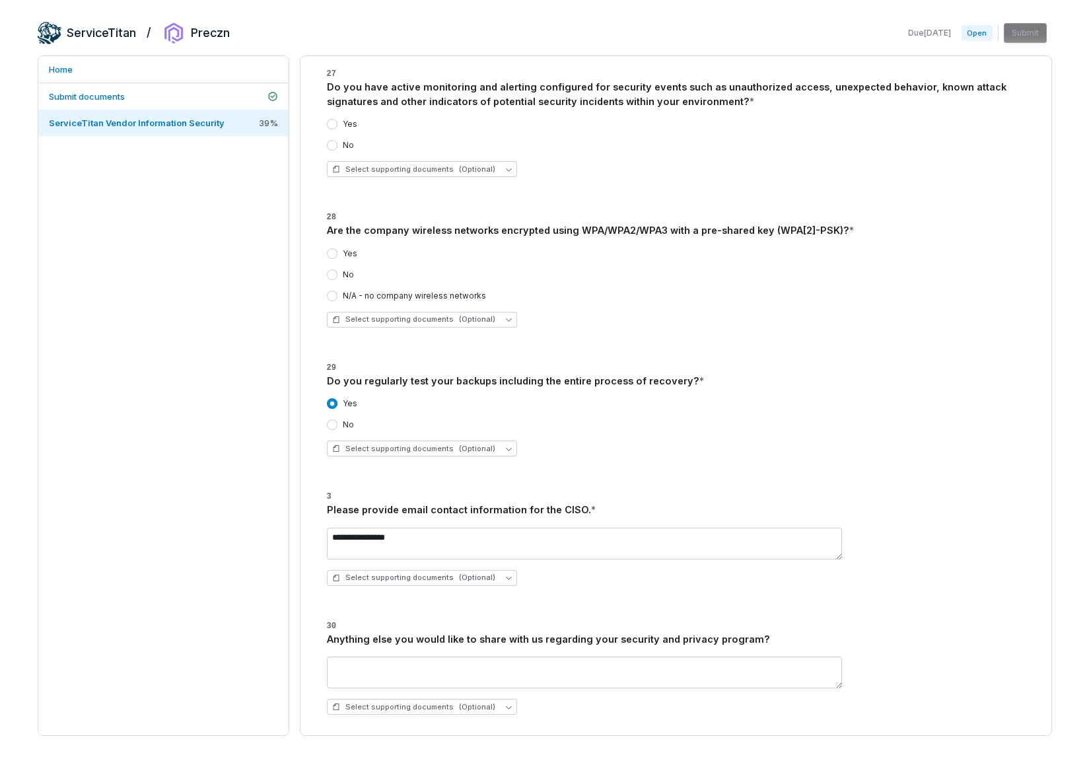
click at [414, 294] on label "N/A - no company wireless networks" at bounding box center [414, 296] width 143 height 11
click at [337, 294] on button "N/A - no company wireless networks" at bounding box center [332, 296] width 11 height 11
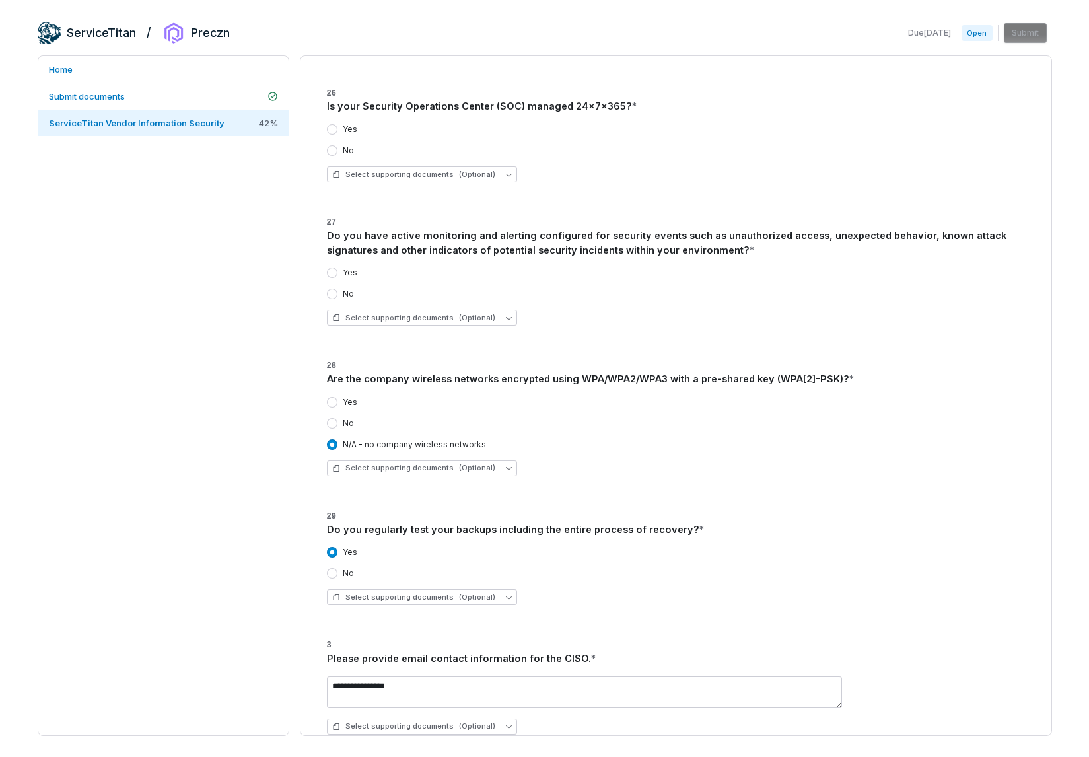
scroll to position [2441, 0]
click at [327, 273] on button "Yes" at bounding box center [332, 274] width 11 height 11
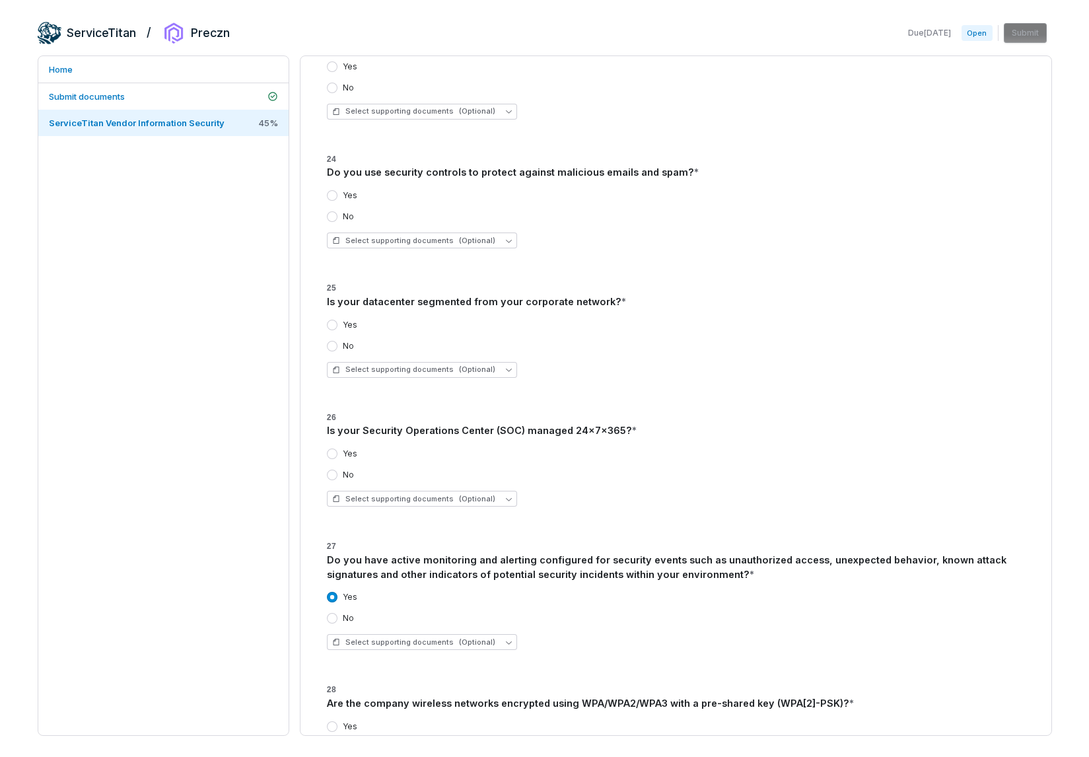
scroll to position [2114, 0]
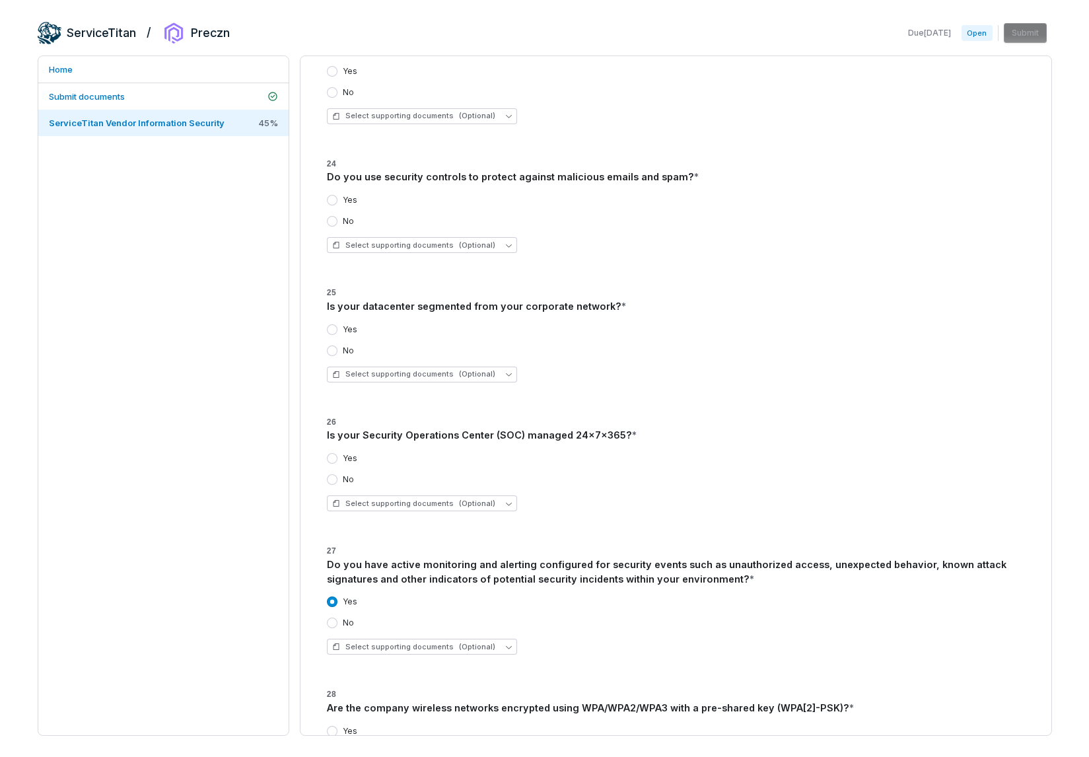
click at [332, 331] on button "Yes" at bounding box center [332, 329] width 11 height 11
click at [333, 457] on button "Yes" at bounding box center [332, 458] width 11 height 11
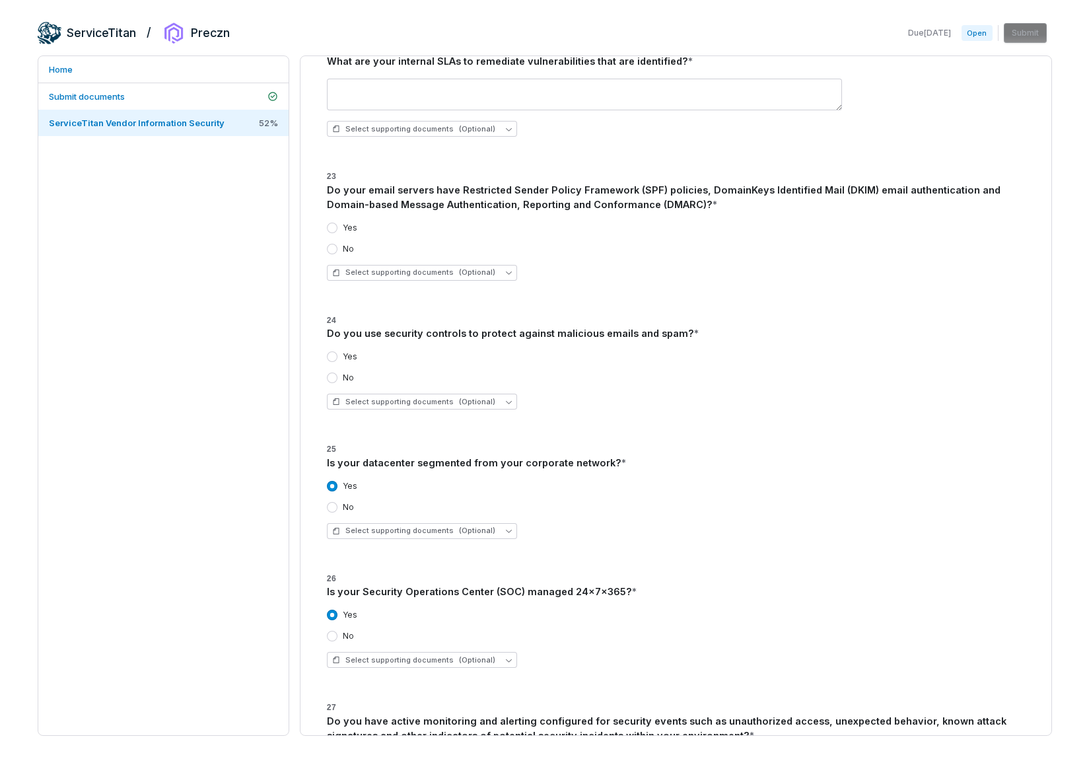
scroll to position [1955, 0]
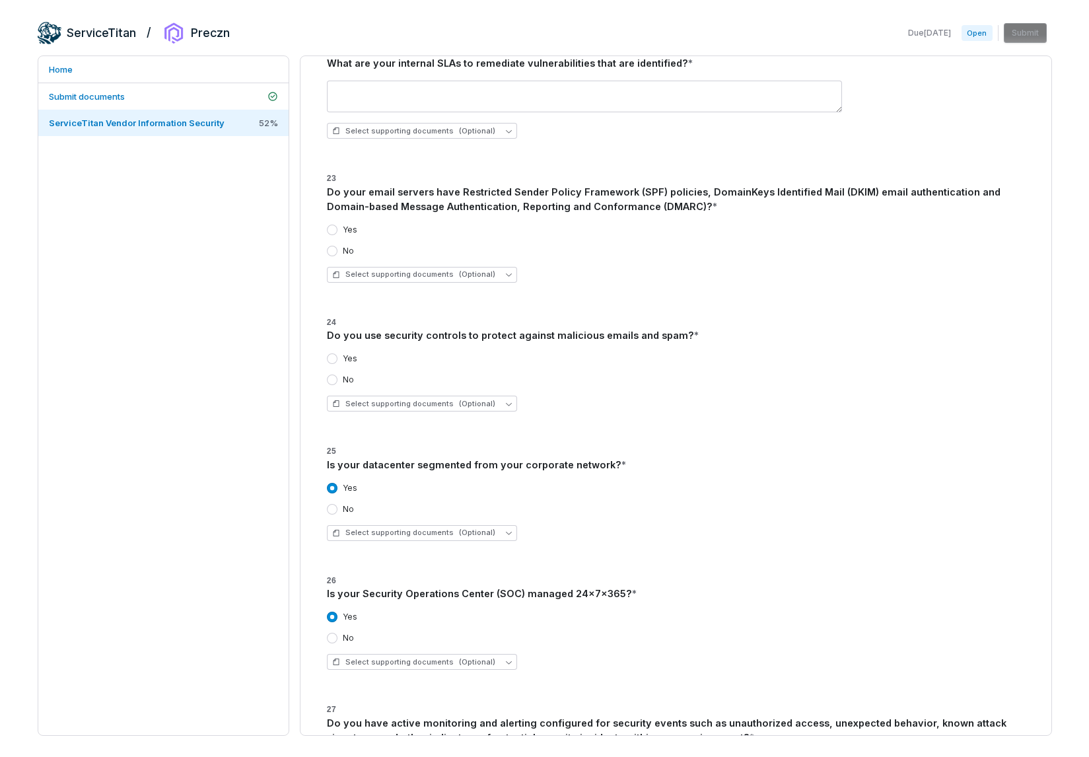
click at [333, 357] on button "Yes" at bounding box center [332, 358] width 11 height 11
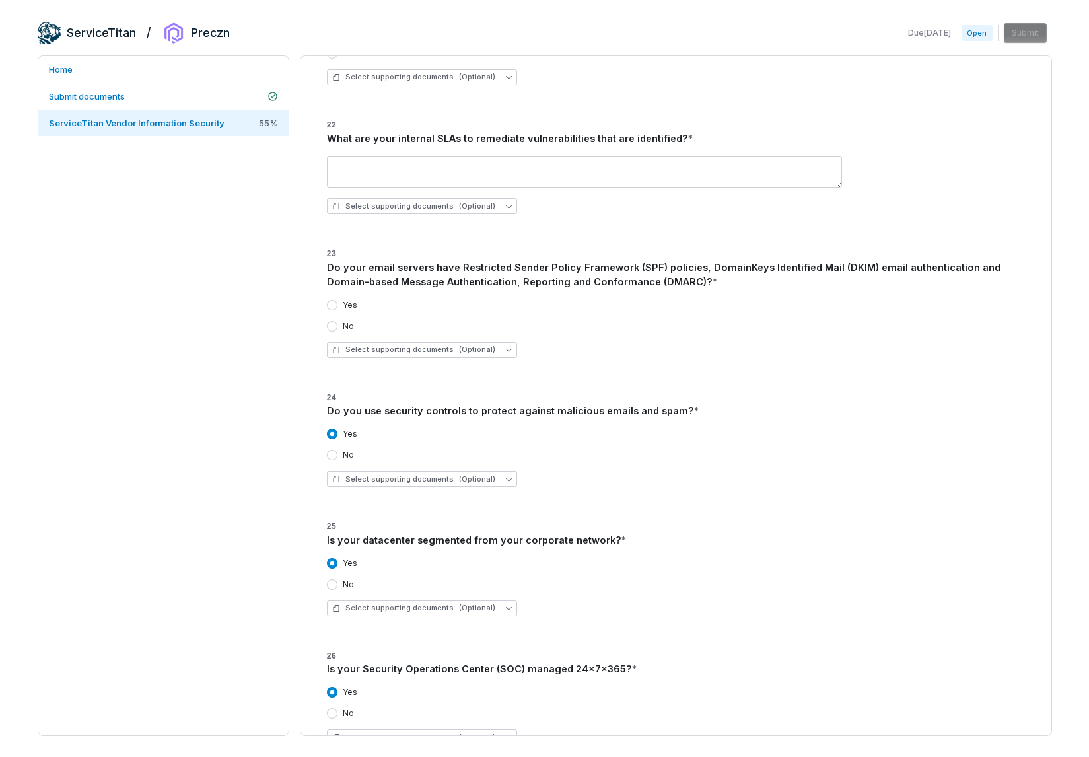
scroll to position [1873, 0]
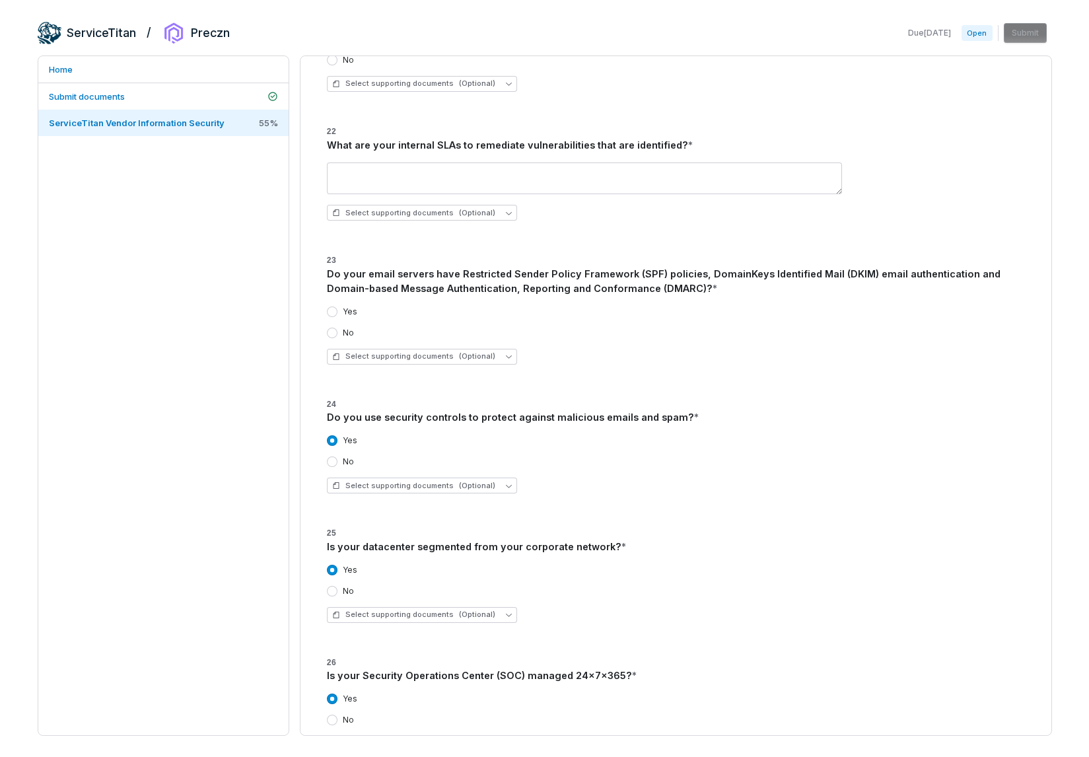
click at [351, 312] on label "Yes" at bounding box center [350, 311] width 15 height 11
click at [337, 312] on button "Yes" at bounding box center [332, 311] width 11 height 11
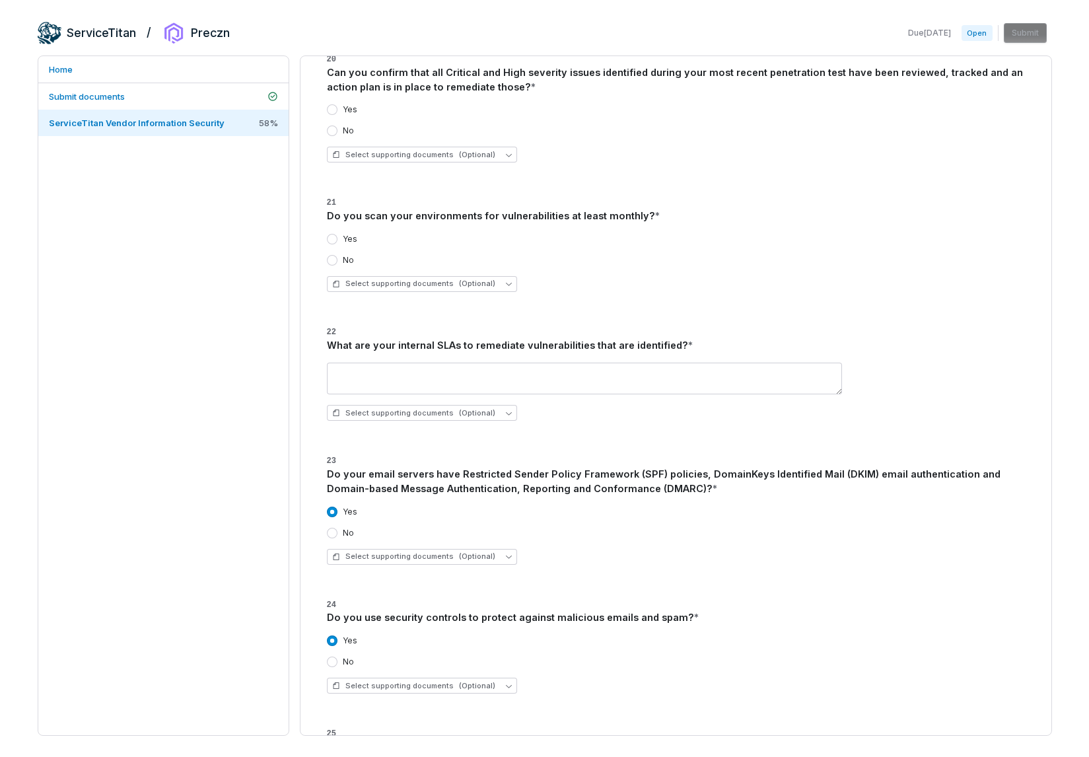
scroll to position [1669, 0]
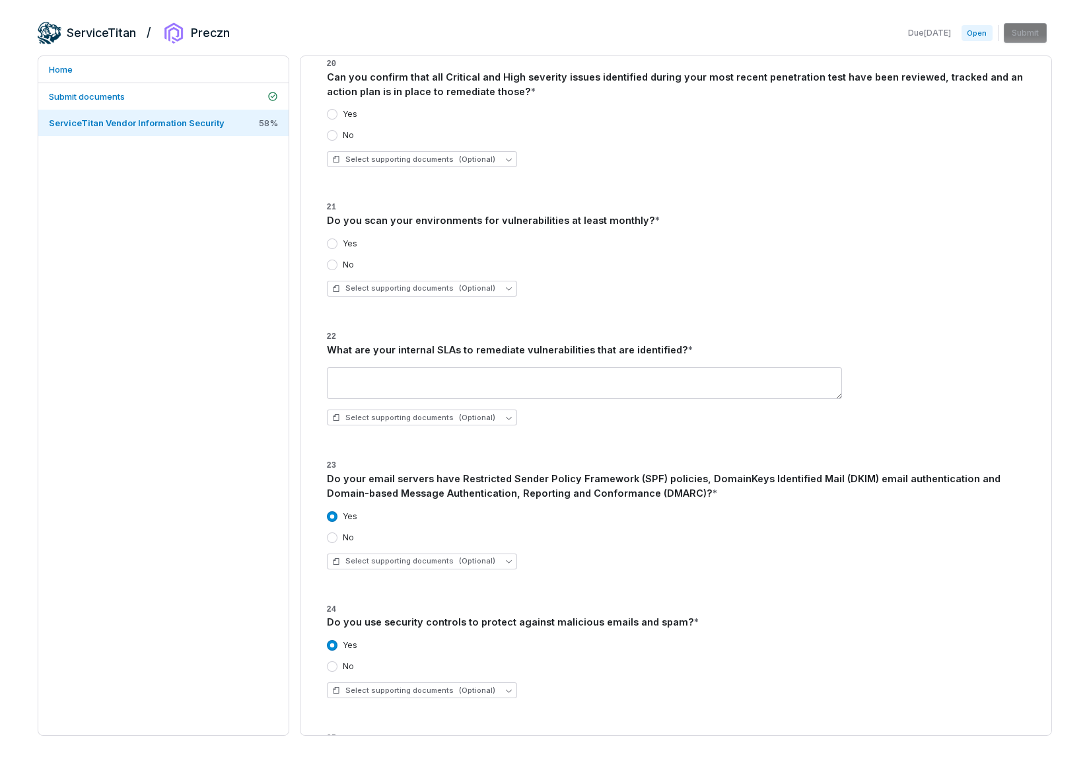
click at [693, 349] on div "What are your internal SLAs to remediate vulnerabilities that are identified? *" at bounding box center [676, 350] width 698 height 15
drag, startPoint x: 693, startPoint y: 349, endPoint x: 299, endPoint y: 351, distance: 394.2
click at [300, 351] on div "**********" at bounding box center [676, 395] width 752 height 680
copy div "What are your internal SLAs to remediate vulnerabilities that are identified? *"
click at [451, 389] on textarea at bounding box center [584, 383] width 515 height 32
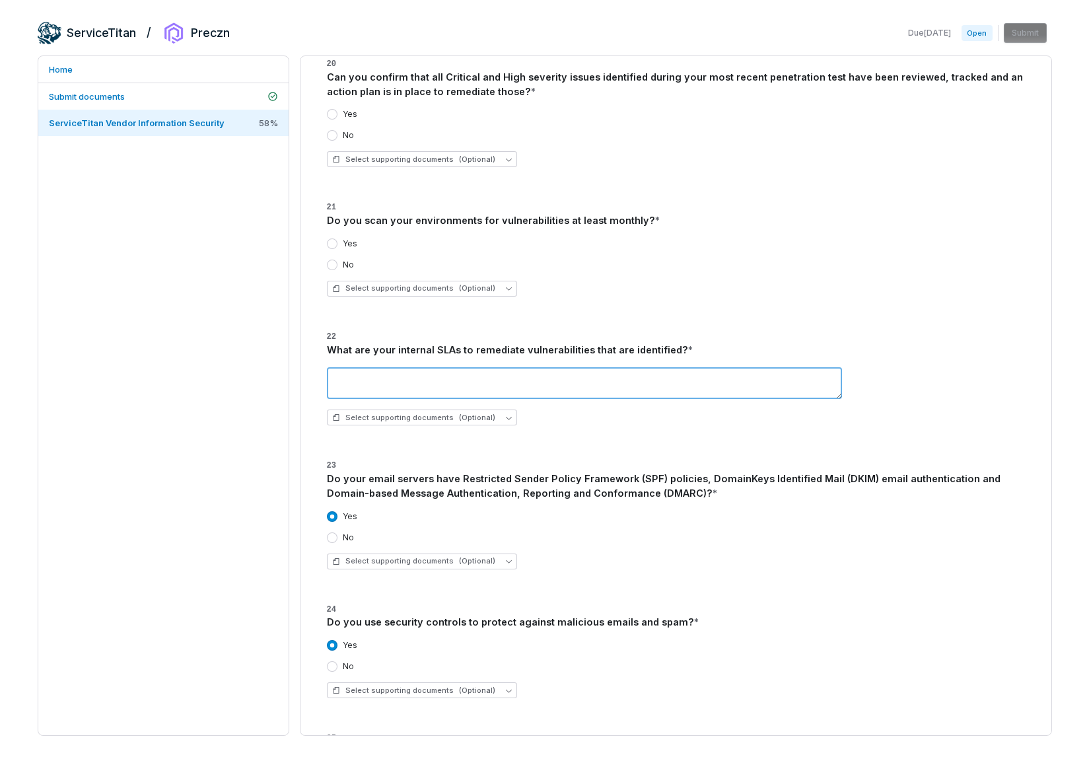
paste textarea "**********"
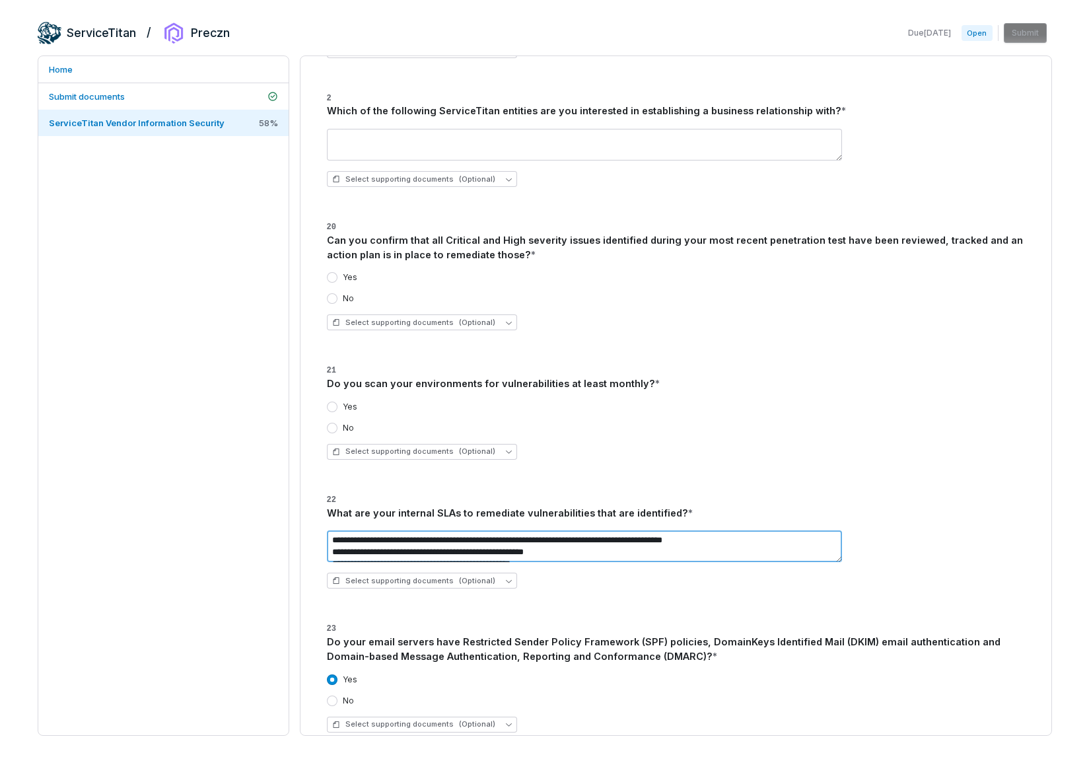
scroll to position [1496, 0]
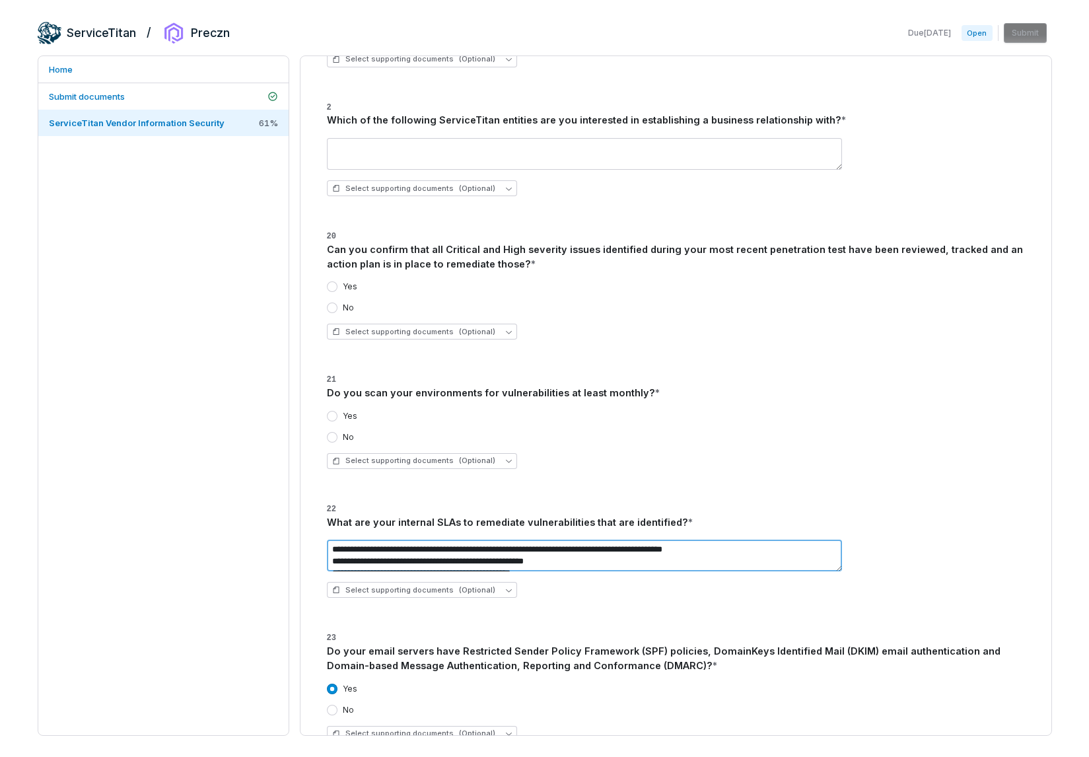
type textarea "**********"
click at [343, 415] on label "Yes" at bounding box center [350, 416] width 15 height 11
click at [337, 415] on button "Yes" at bounding box center [332, 416] width 11 height 11
click at [347, 285] on label "Yes" at bounding box center [350, 286] width 15 height 11
click at [337, 285] on button "Yes" at bounding box center [332, 286] width 11 height 11
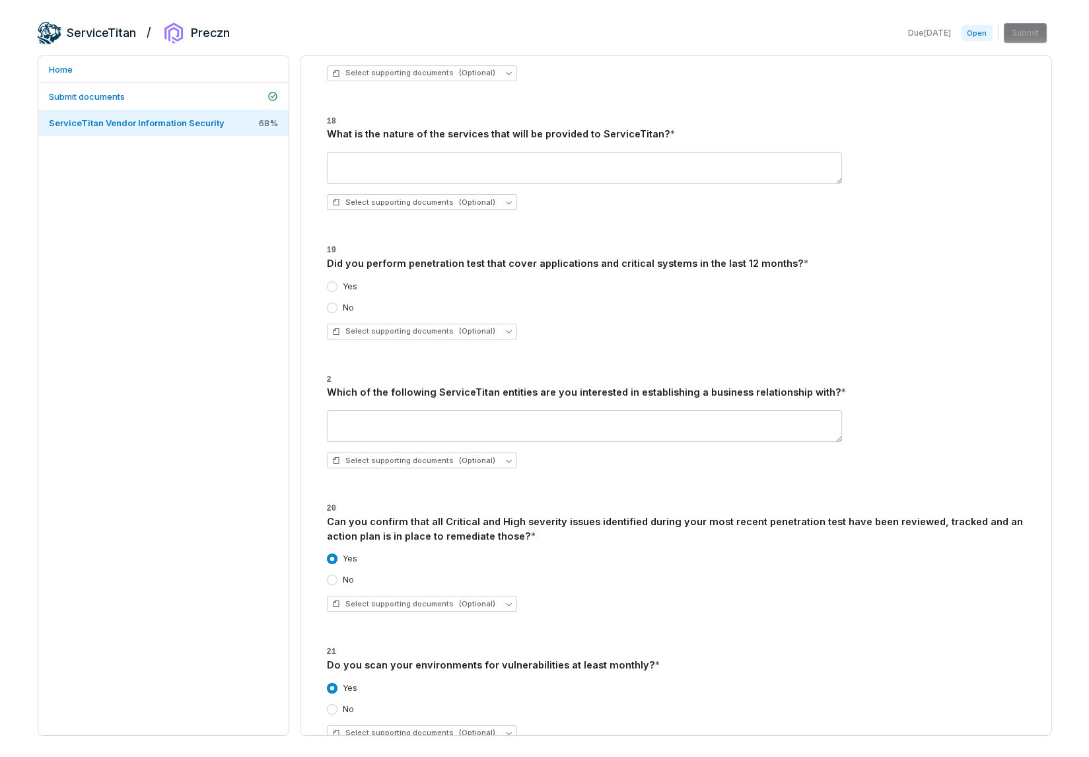
scroll to position [1222, 0]
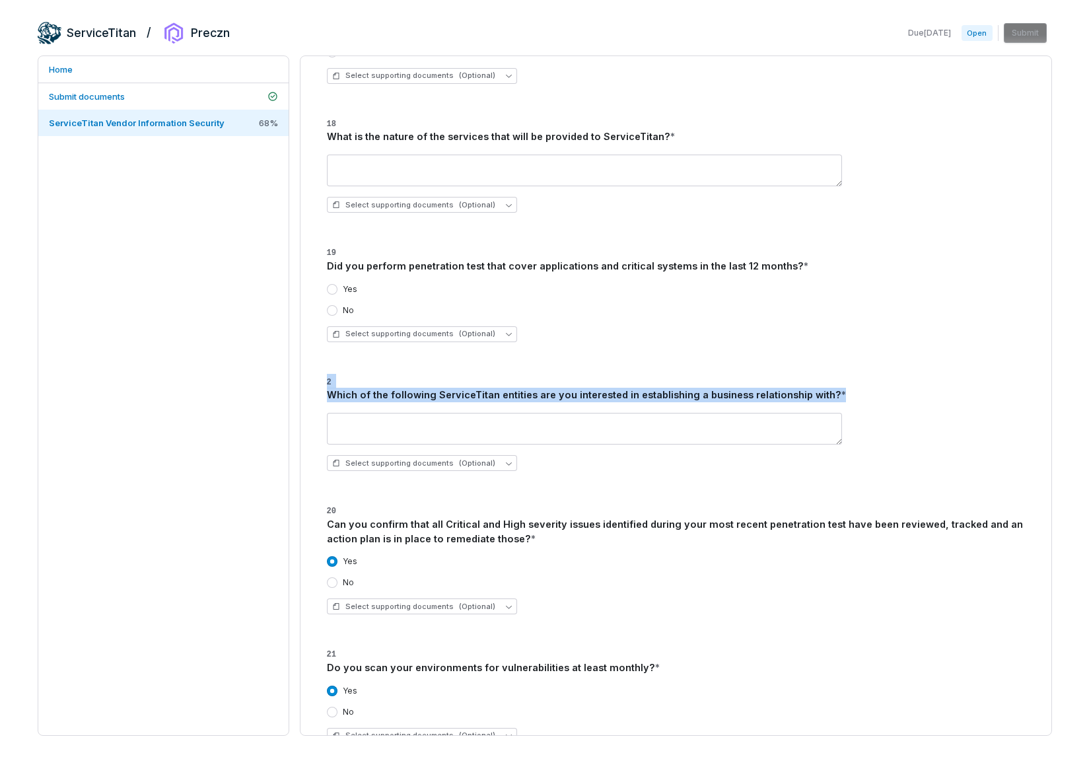
drag, startPoint x: 833, startPoint y: 395, endPoint x: 302, endPoint y: 358, distance: 532.2
click at [302, 358] on div "**********" at bounding box center [675, 395] width 751 height 679
click at [334, 293] on button "Yes" at bounding box center [332, 289] width 11 height 11
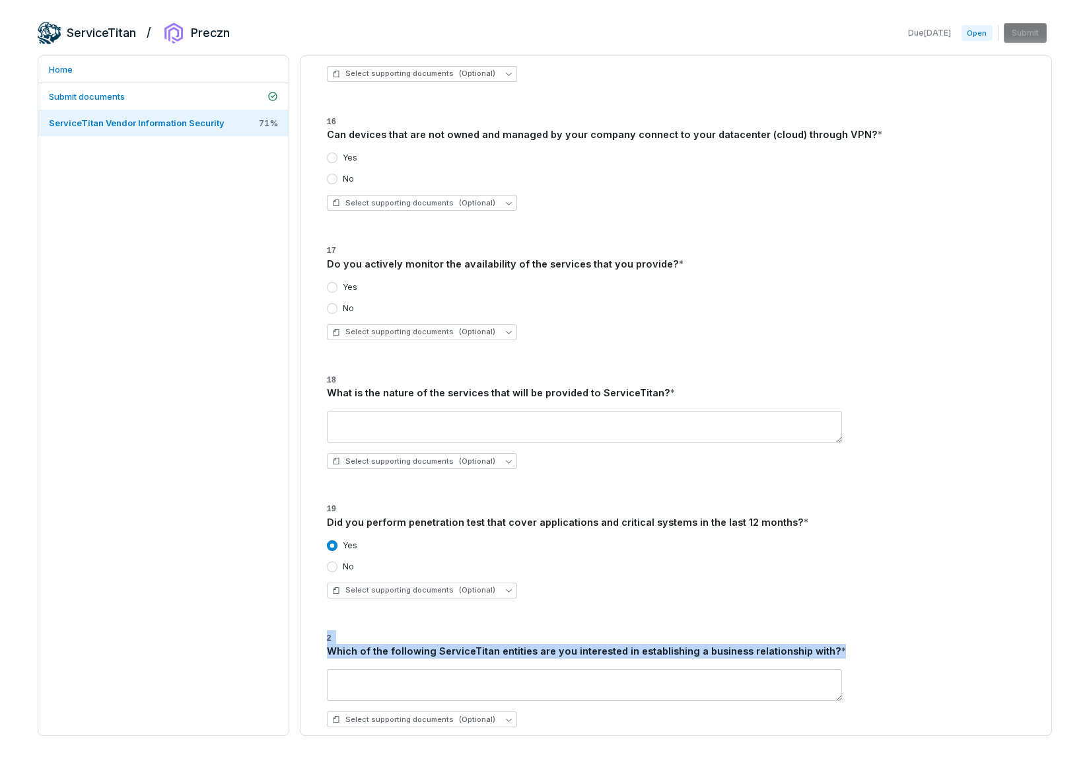
scroll to position [961, 0]
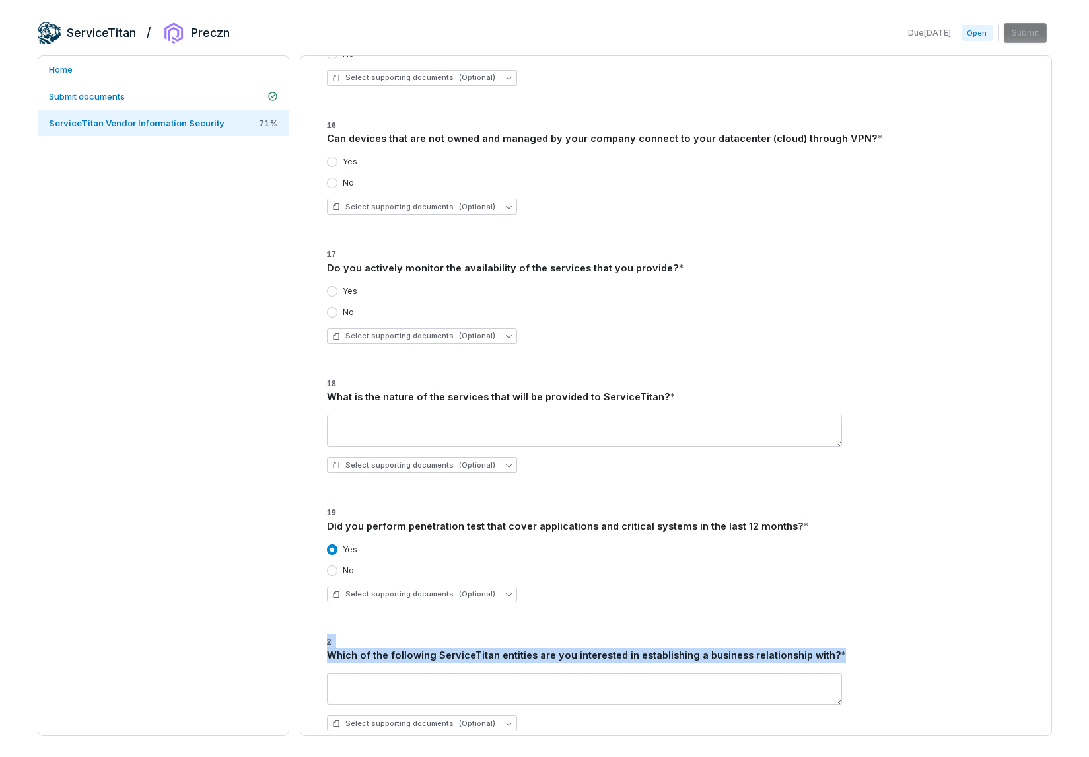
click at [330, 287] on button "Yes" at bounding box center [332, 291] width 11 height 11
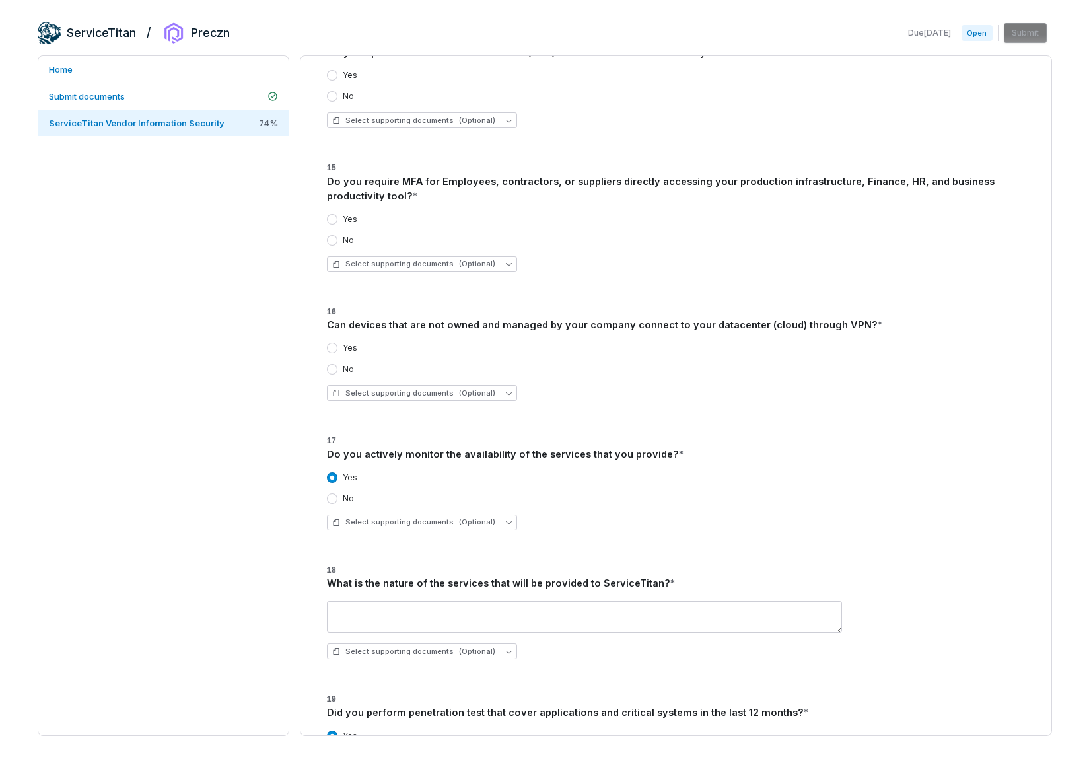
scroll to position [775, 0]
click at [348, 374] on div "Yes No Select supporting documents (Optional)" at bounding box center [676, 372] width 698 height 79
click at [332, 373] on button "No" at bounding box center [332, 370] width 11 height 11
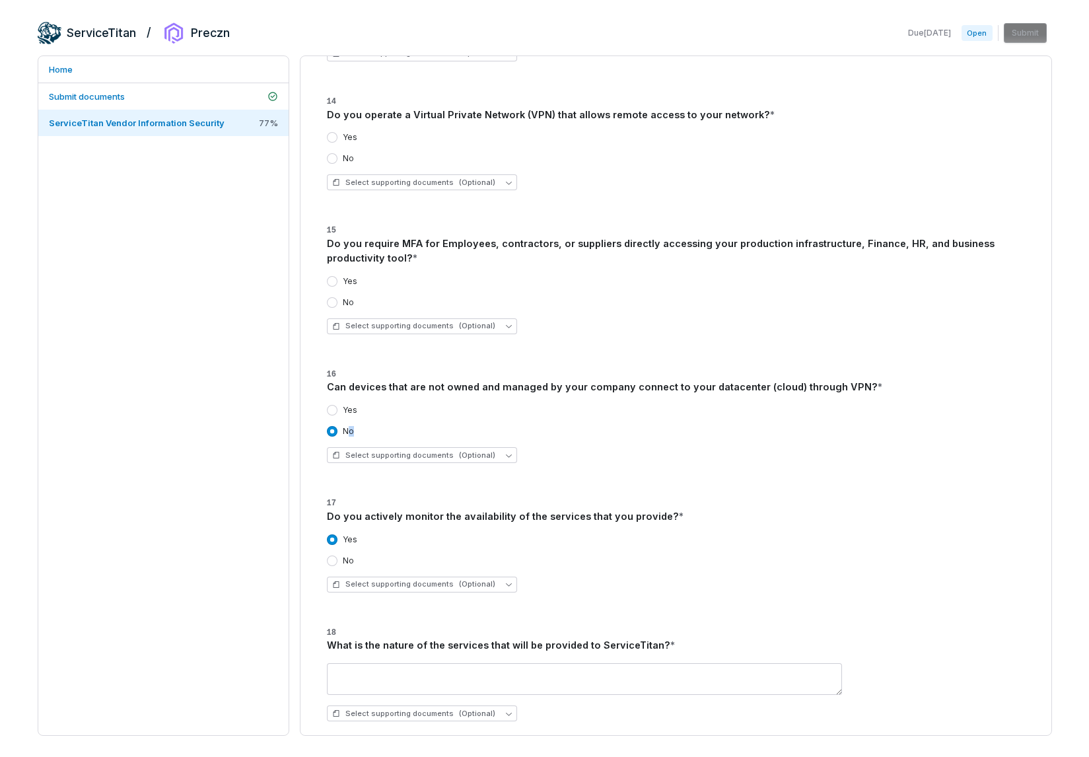
scroll to position [707, 0]
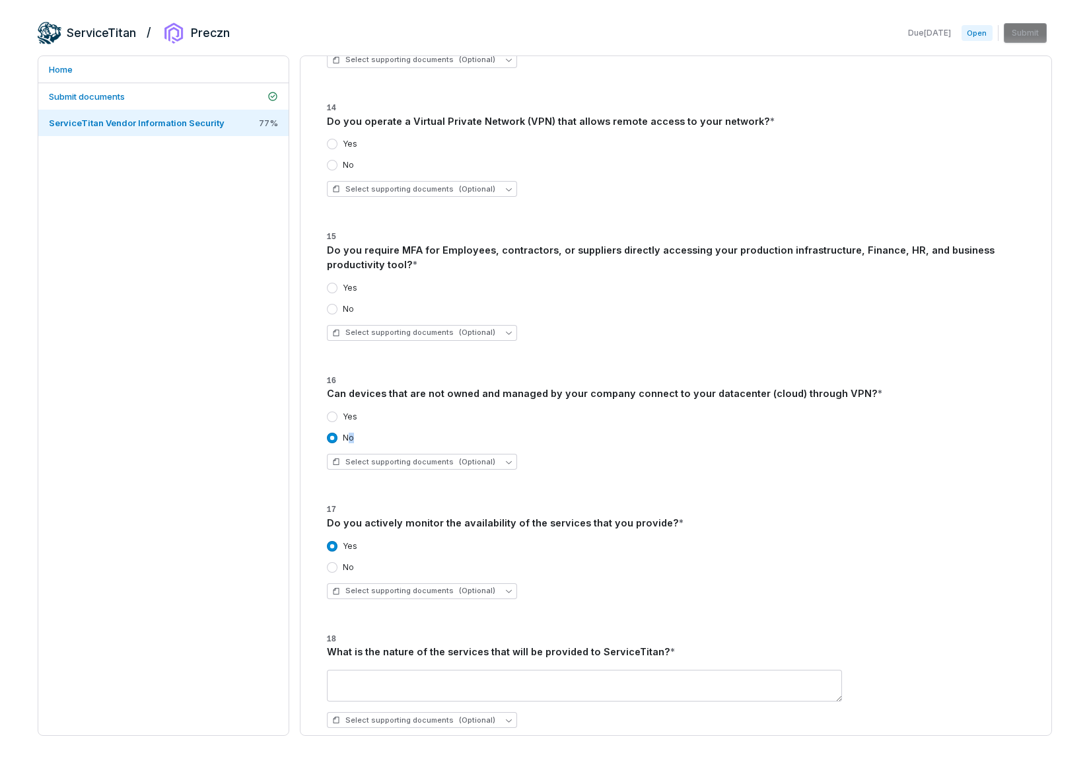
click at [333, 284] on button "Yes" at bounding box center [332, 288] width 11 height 11
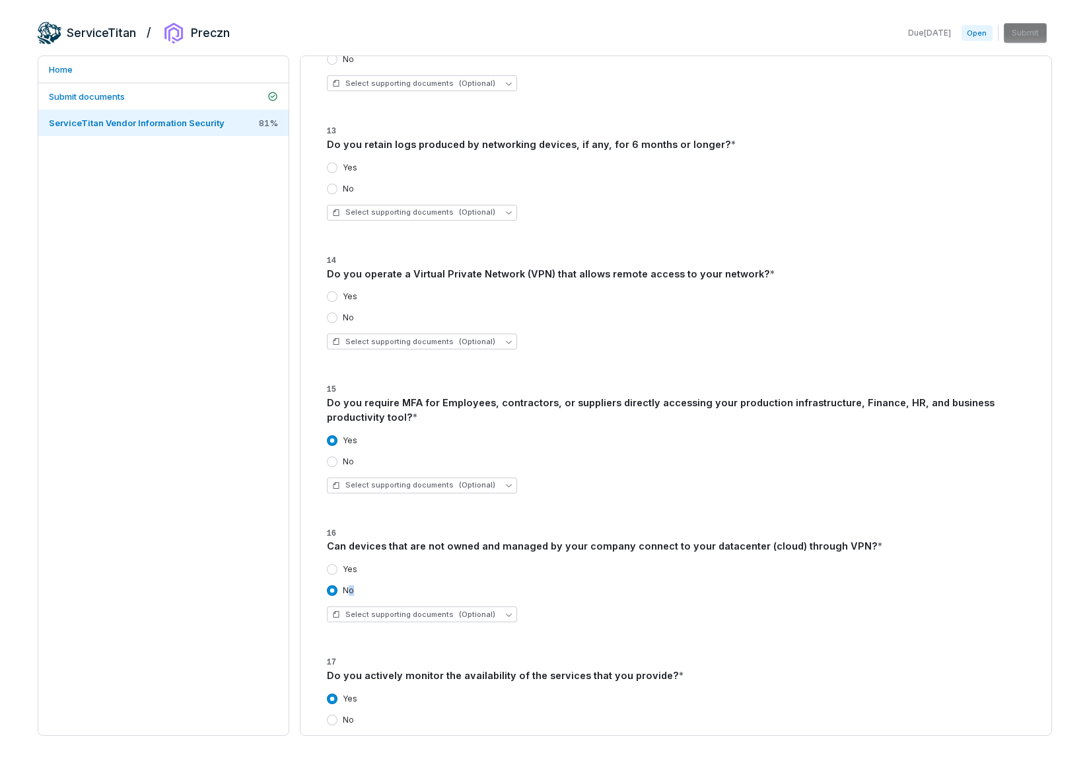
scroll to position [553, 0]
click at [341, 298] on div "Yes" at bounding box center [342, 298] width 30 height 11
click at [332, 298] on button "Yes" at bounding box center [332, 298] width 11 height 11
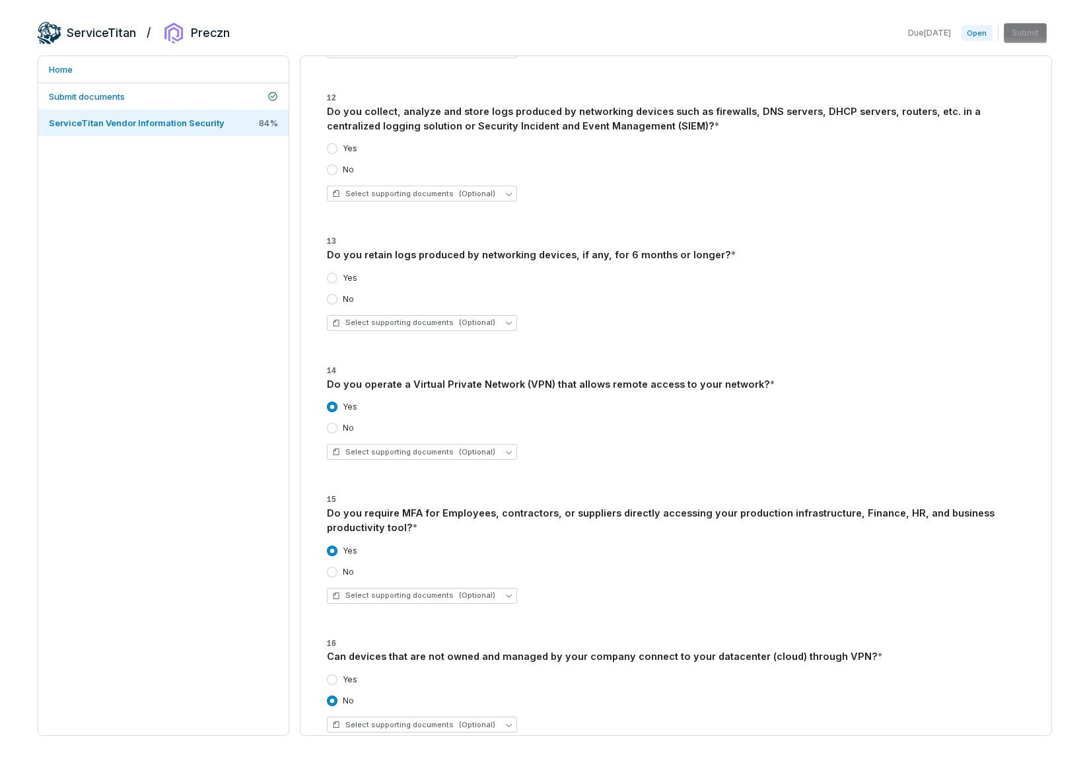
scroll to position [438, 0]
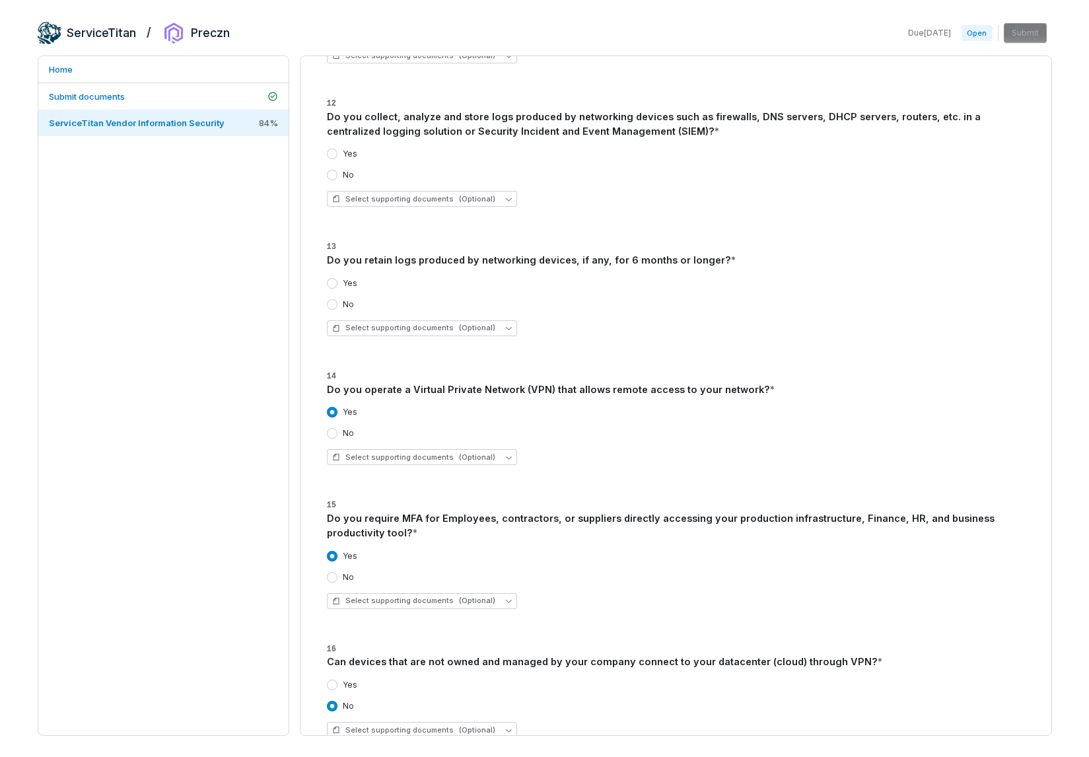
click at [339, 306] on div "No" at bounding box center [340, 304] width 27 height 11
click at [333, 305] on button "No" at bounding box center [332, 304] width 11 height 11
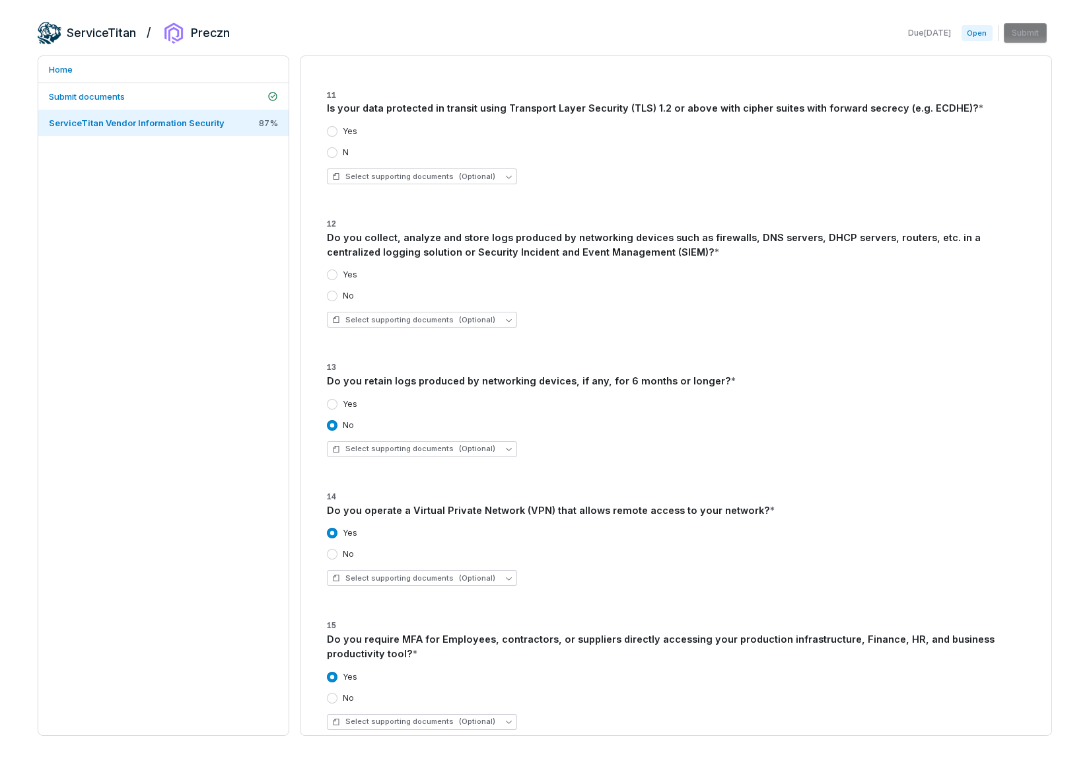
scroll to position [312, 0]
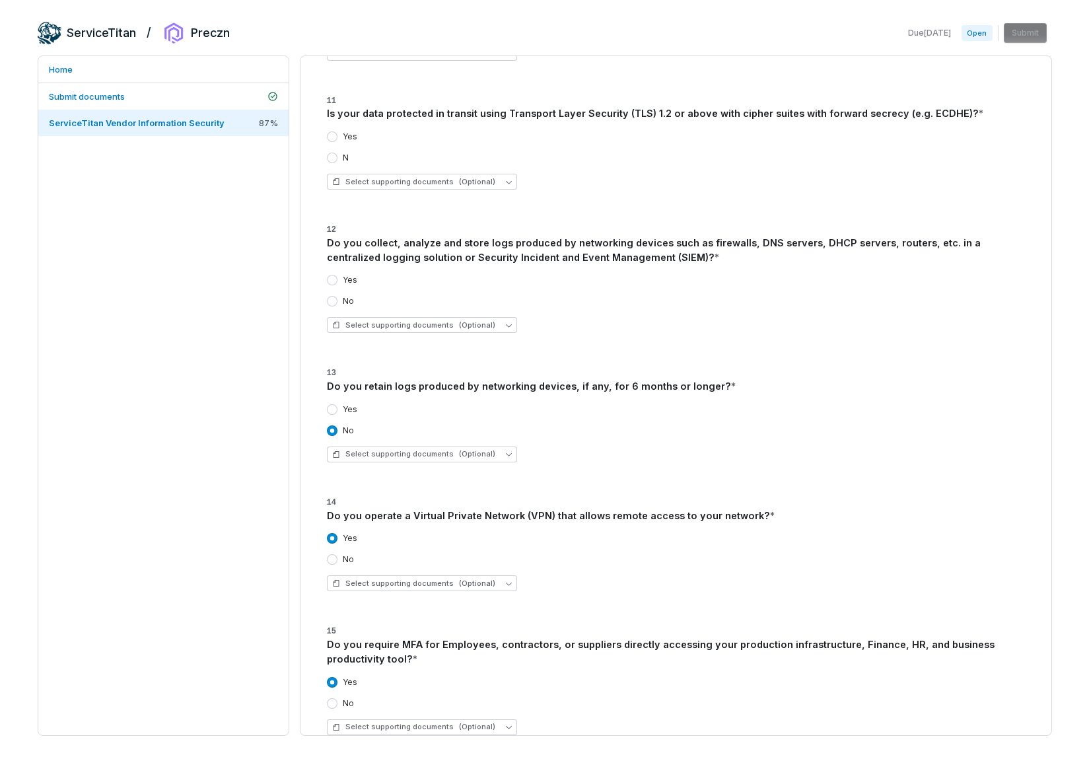
click at [343, 275] on label "Yes" at bounding box center [350, 280] width 15 height 11
click at [337, 275] on button "Yes" at bounding box center [332, 280] width 11 height 11
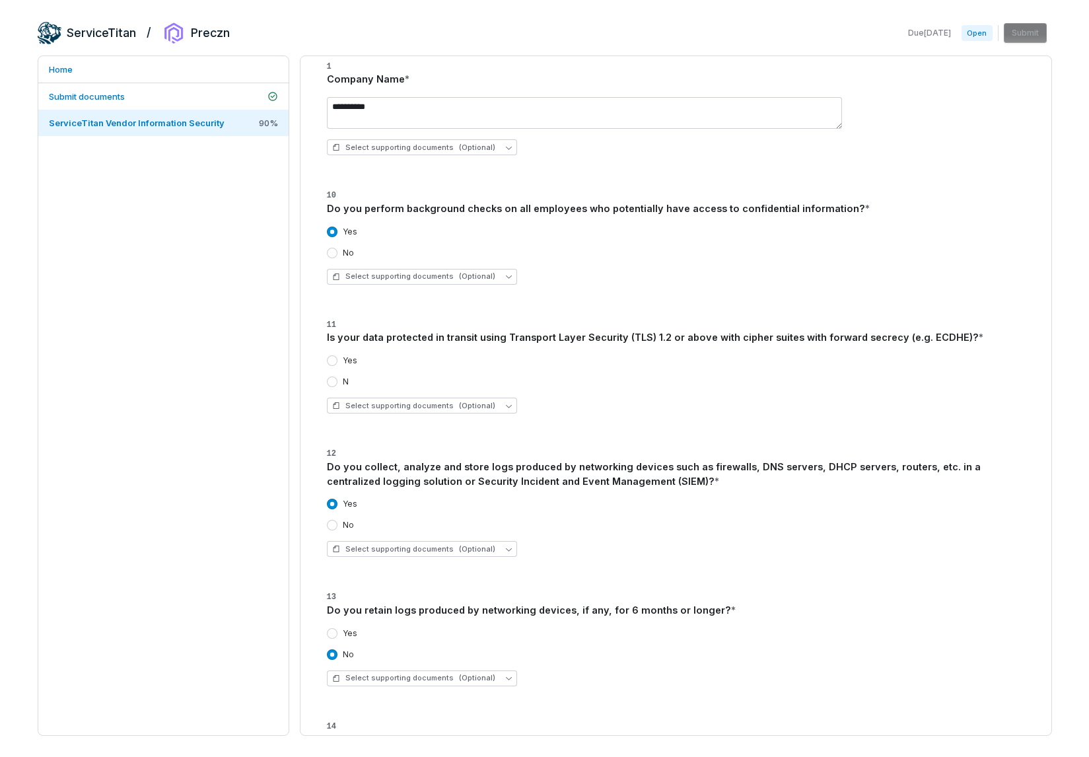
scroll to position [87, 0]
click at [343, 362] on label "Yes" at bounding box center [350, 362] width 15 height 11
click at [337, 362] on button "Yes" at bounding box center [332, 362] width 11 height 11
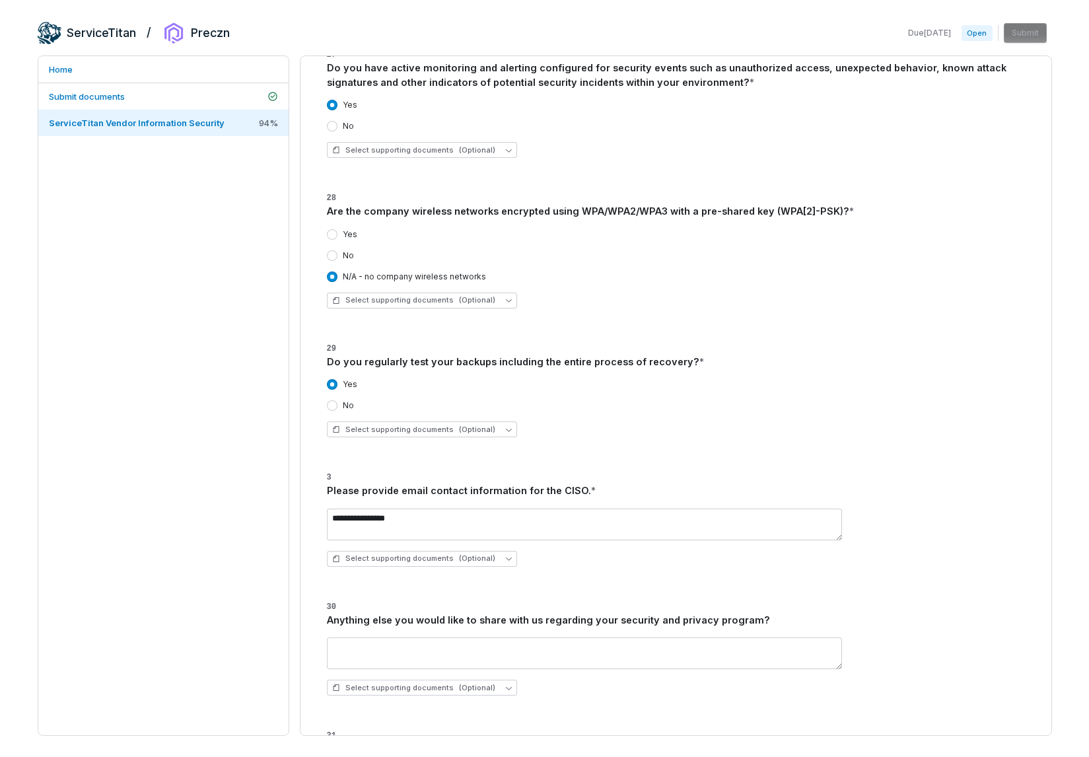
scroll to position [2752, 0]
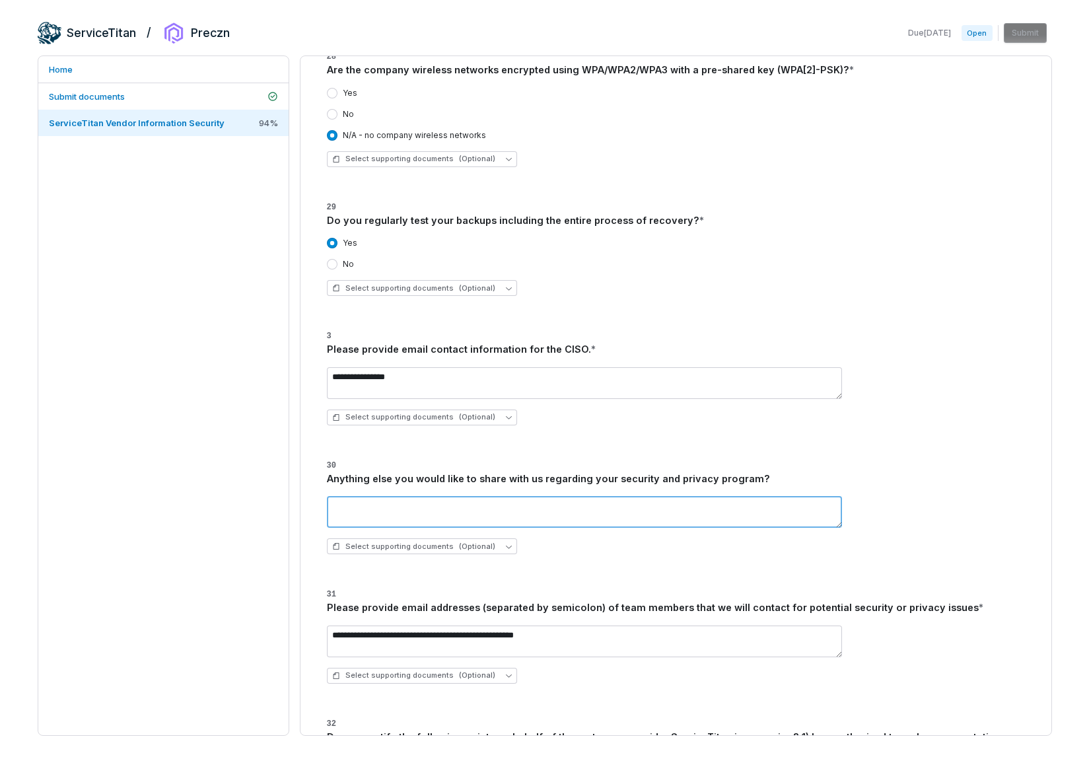
click at [489, 514] on textarea at bounding box center [584, 512] width 515 height 32
type textarea "**"
click at [790, 470] on h3 "30 Anything else you would like to share with us regarding your security and pr…" at bounding box center [676, 471] width 698 height 29
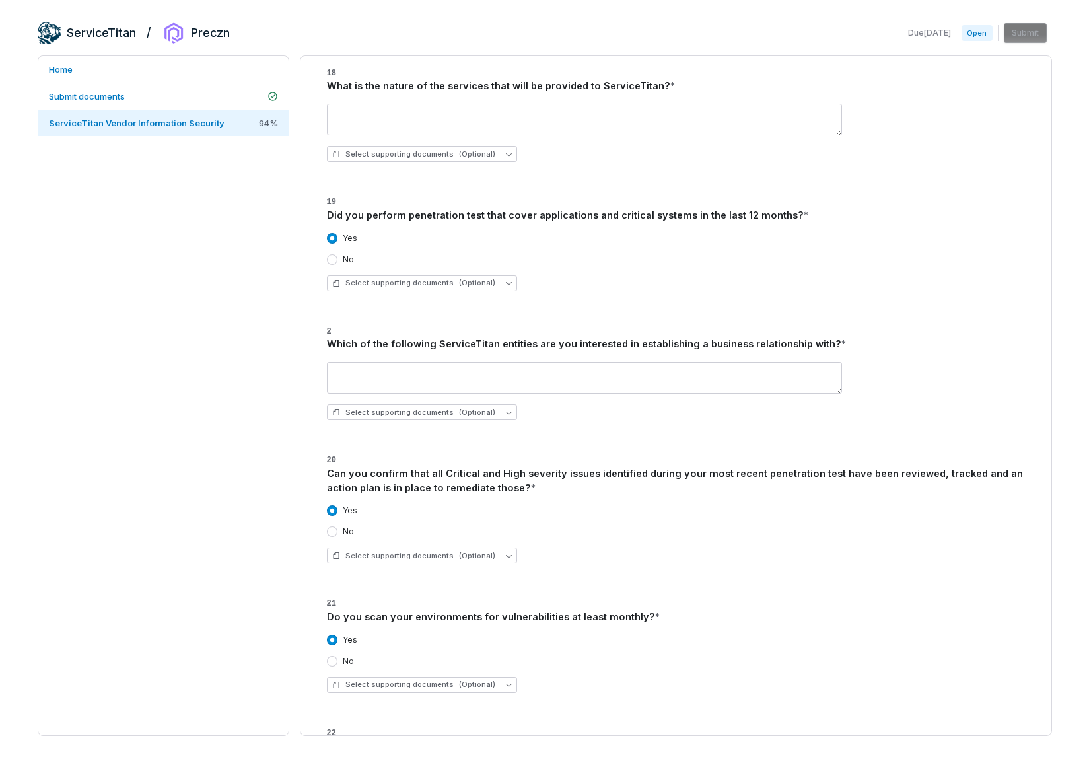
scroll to position [1227, 0]
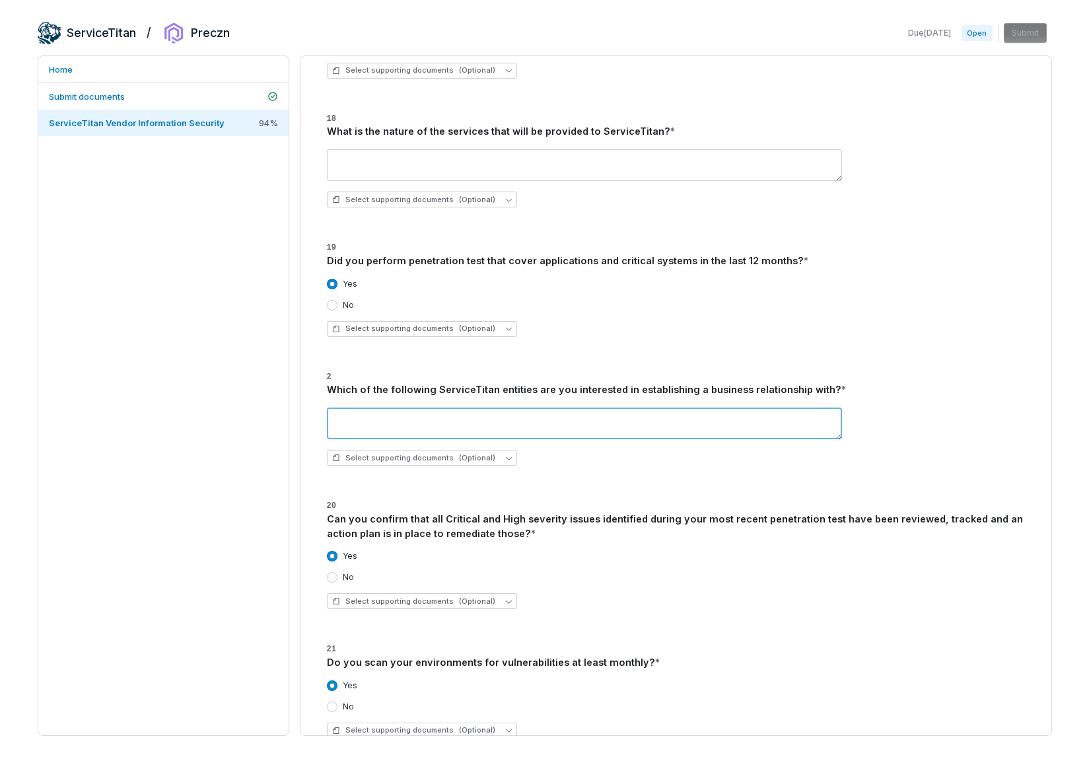
click at [652, 417] on textarea at bounding box center [584, 423] width 515 height 32
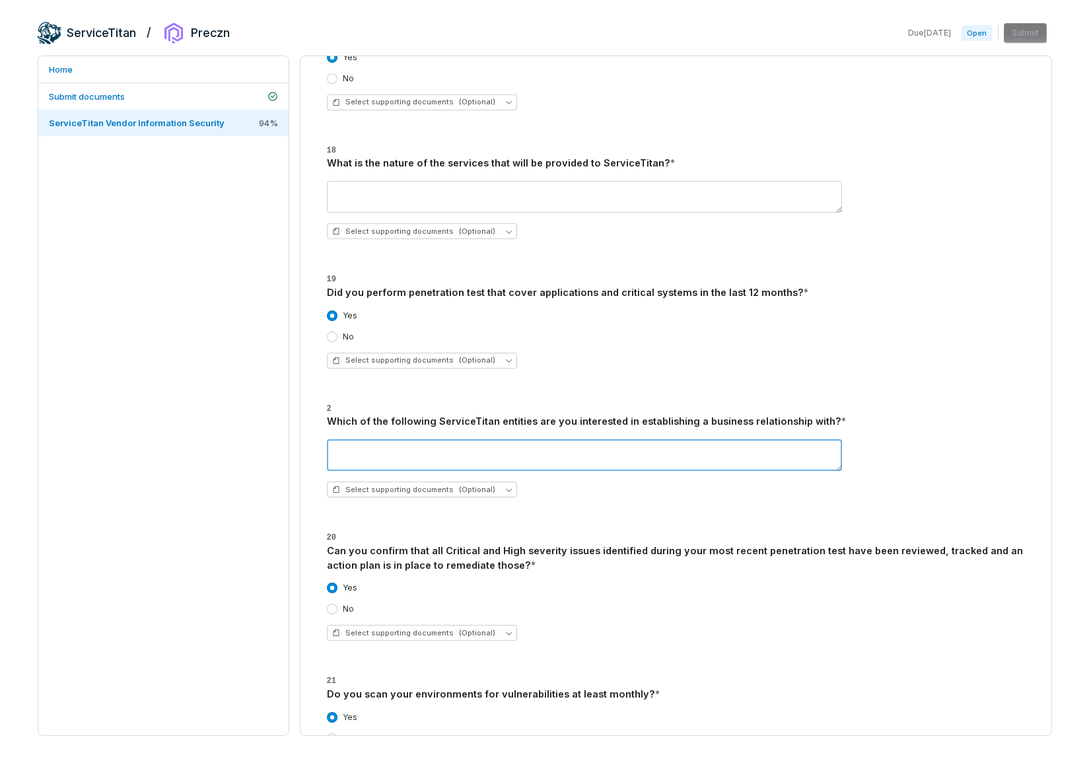
scroll to position [1273, 0]
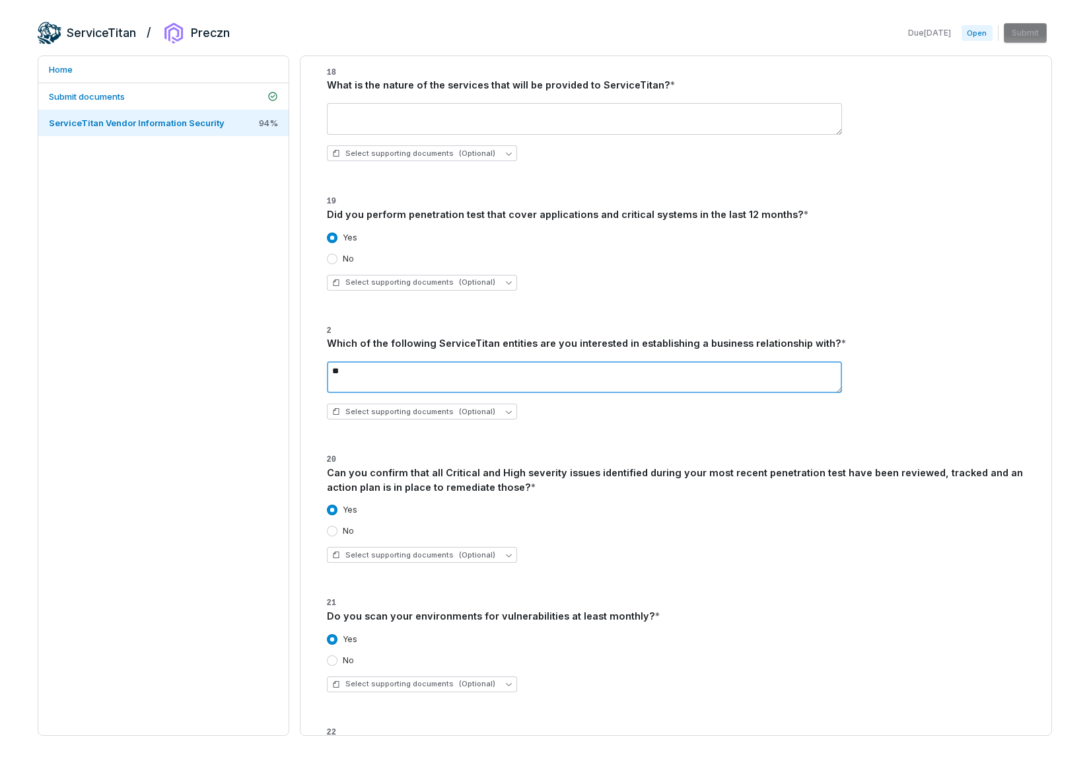
type textarea "*"
type textarea "********"
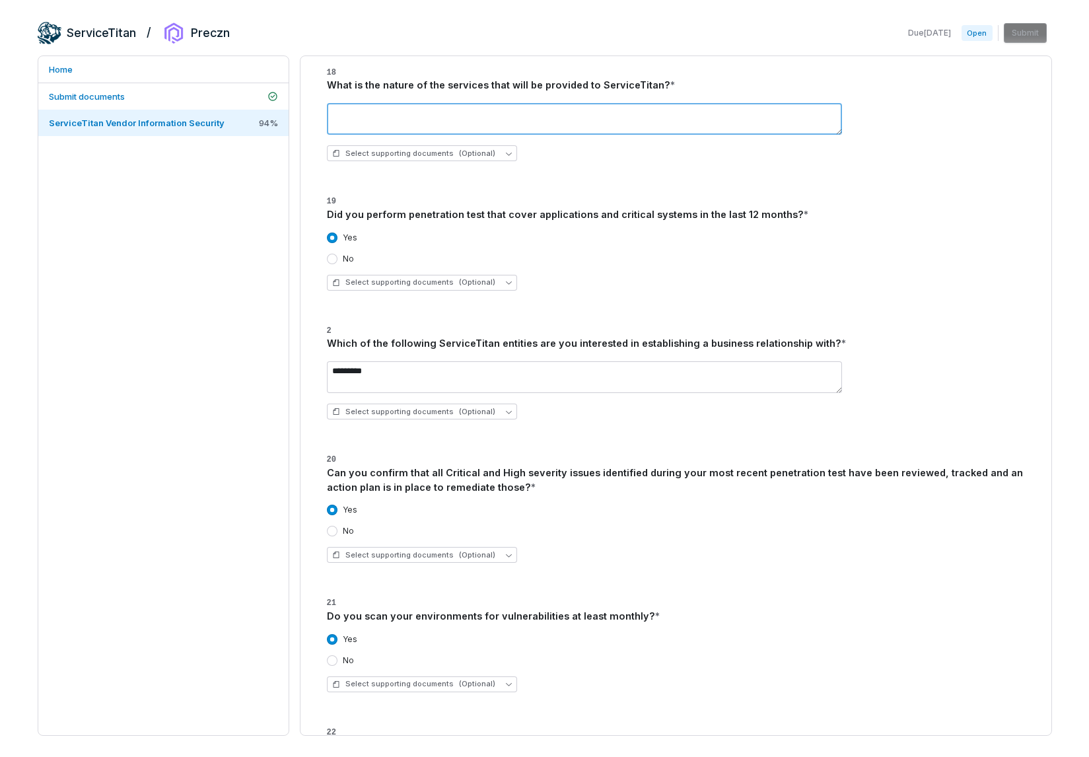
click at [547, 123] on textarea at bounding box center [584, 119] width 515 height 32
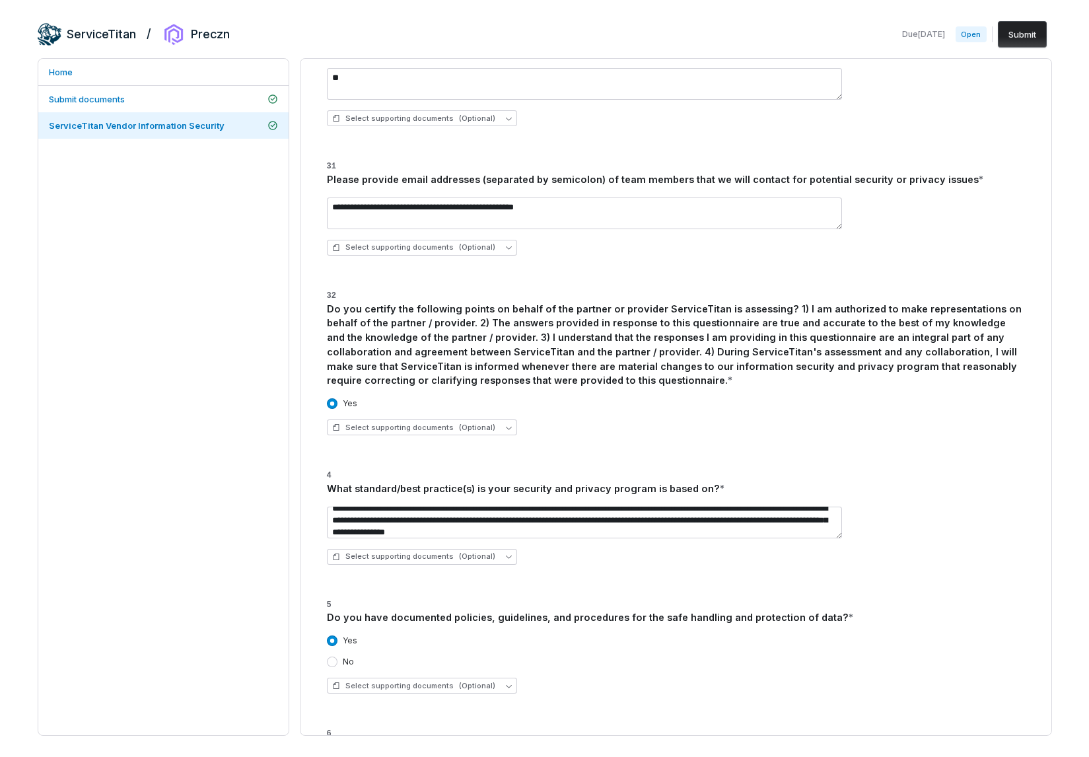
scroll to position [3173, 0]
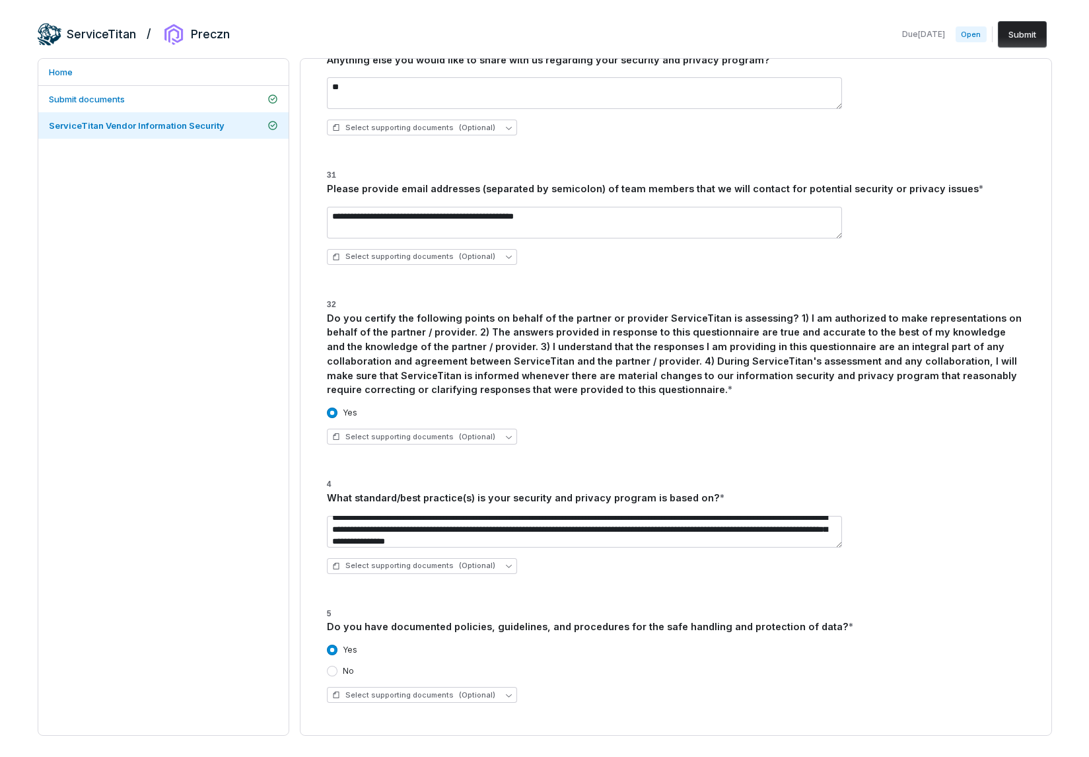
type textarea "**********"
click at [1019, 36] on button "Submit" at bounding box center [1022, 34] width 49 height 26
